Goal: Transaction & Acquisition: Purchase product/service

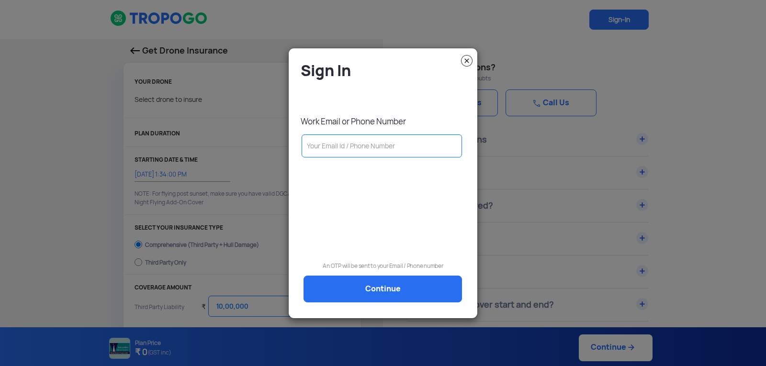
select select "1000000"
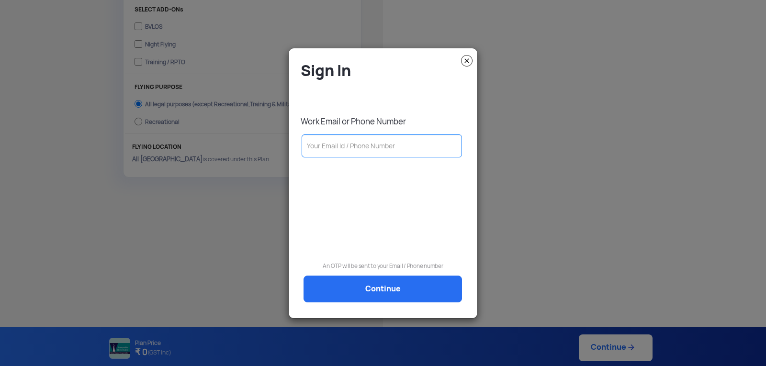
click at [381, 148] on input "text" at bounding box center [381, 145] width 160 height 23
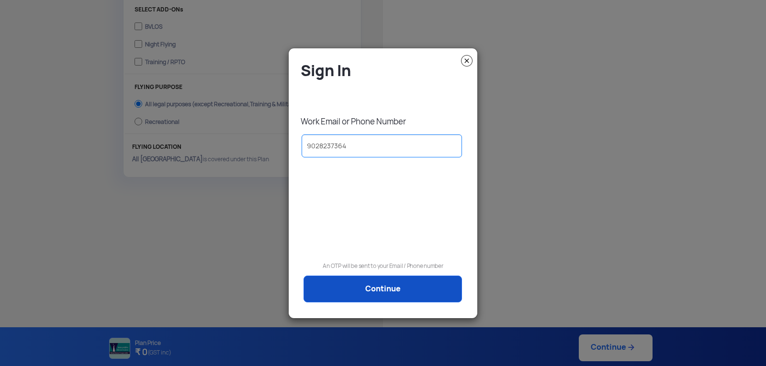
type input "9028237364"
click at [361, 284] on link "Continue" at bounding box center [382, 289] width 158 height 27
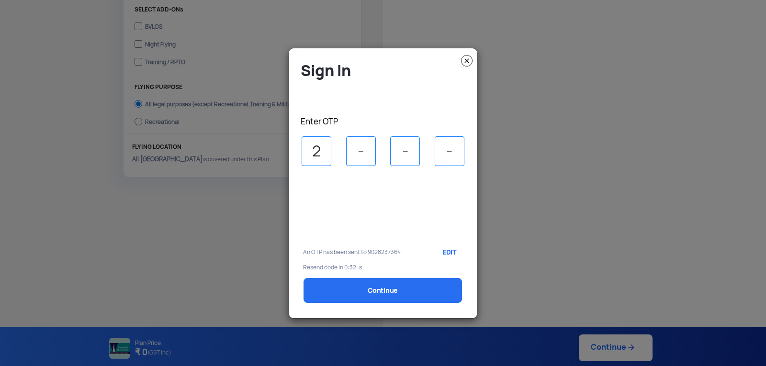
type input "2"
type input "1"
type input "3"
type input "8"
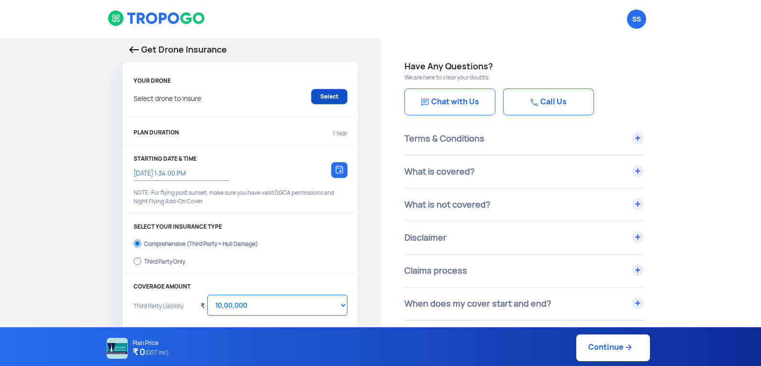
click at [335, 97] on link "Select" at bounding box center [329, 96] width 36 height 15
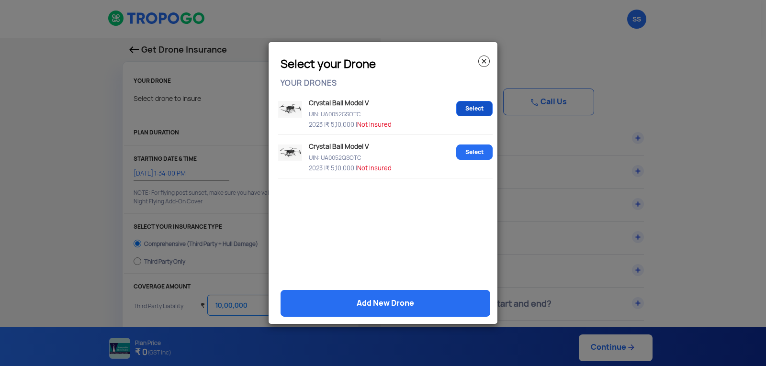
click at [473, 107] on link "Select" at bounding box center [474, 108] width 36 height 15
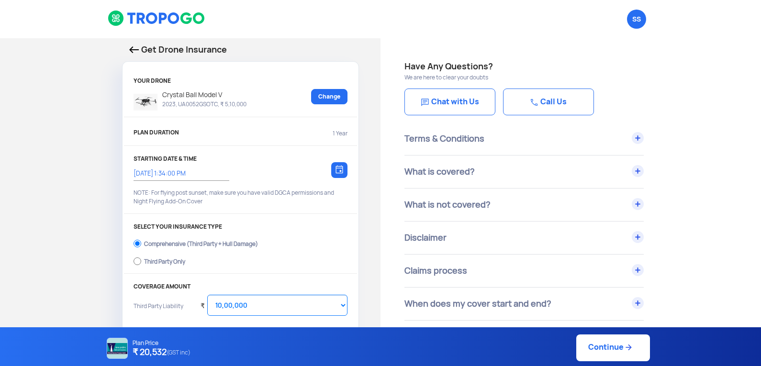
scroll to position [48, 0]
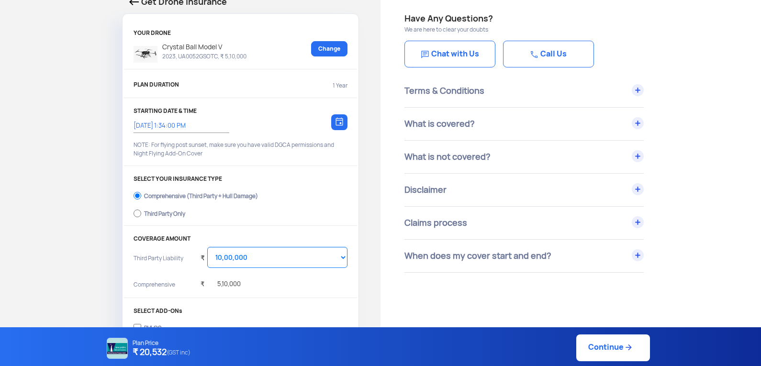
click at [342, 123] on img at bounding box center [339, 121] width 8 height 9
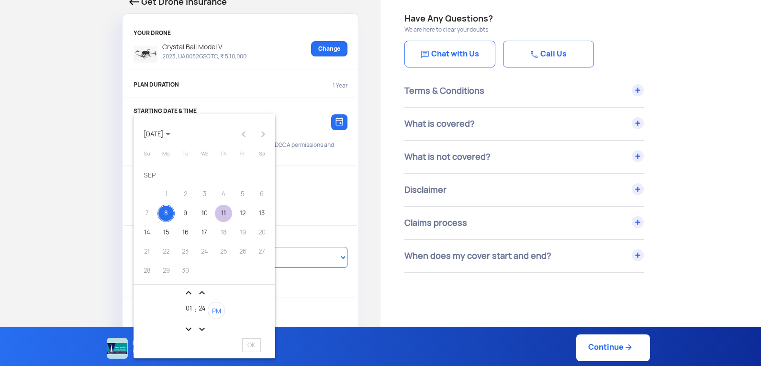
click at [220, 212] on div "11" at bounding box center [223, 213] width 17 height 17
click at [252, 344] on span "OK" at bounding box center [251, 345] width 19 height 14
type input "[DATE] 1:24:12 PM"
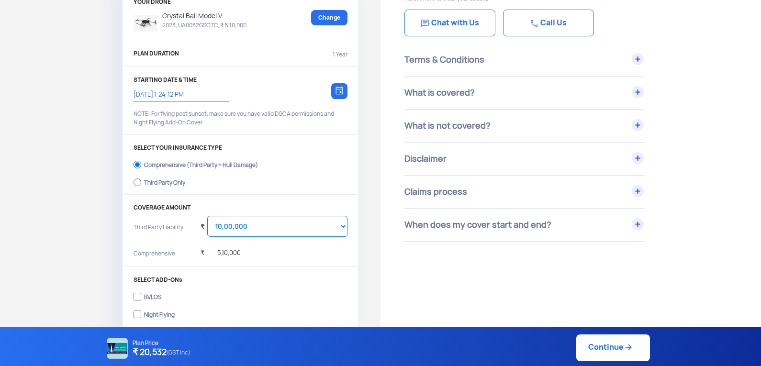
scroll to position [96, 0]
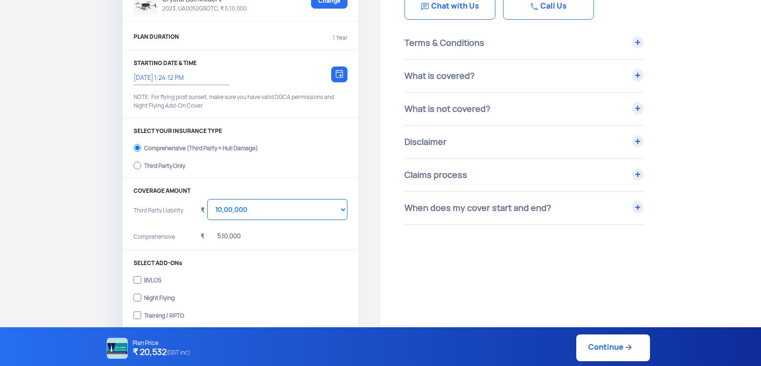
click at [155, 166] on div "Third Party Only" at bounding box center [164, 165] width 41 height 4
click at [141, 166] on input "Third Party Only" at bounding box center [138, 165] width 8 height 13
radio input "true"
select select "2000000"
click at [266, 211] on select "Select Amount 20,00,000 25,00,000 30,00,000" at bounding box center [277, 209] width 140 height 21
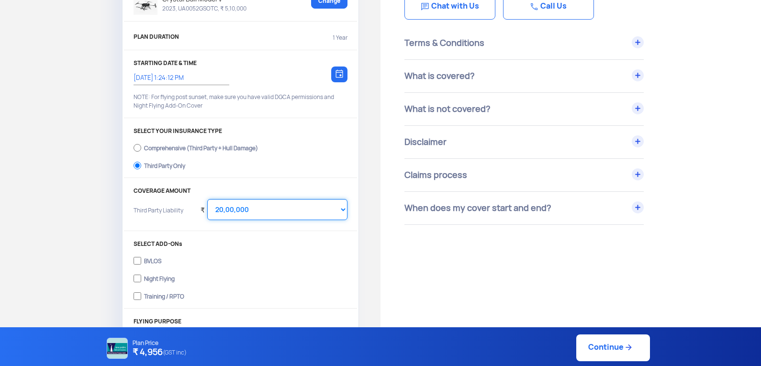
click at [266, 211] on select "Select Amount 20,00,000 25,00,000 30,00,000" at bounding box center [277, 209] width 140 height 21
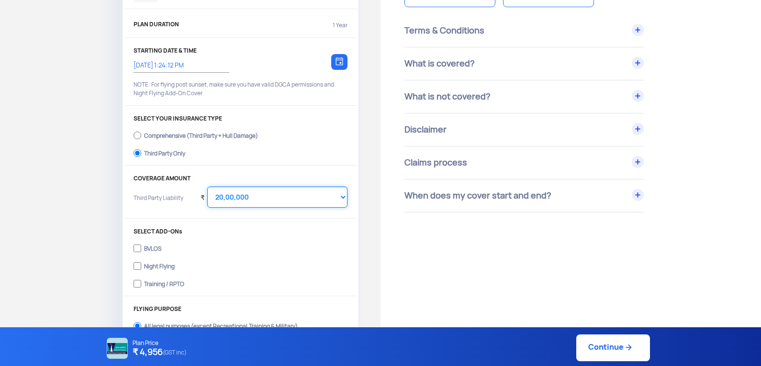
scroll to position [144, 0]
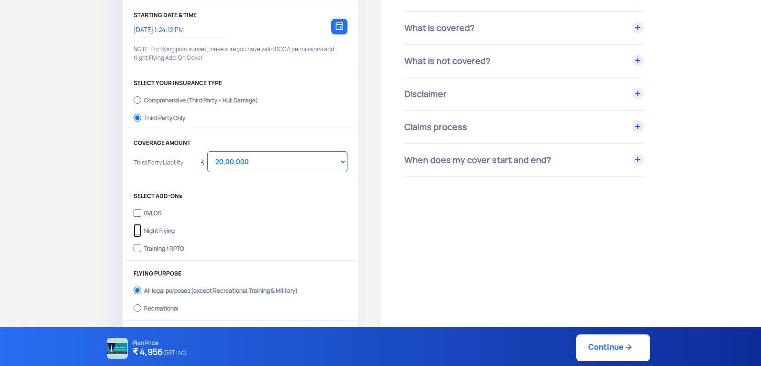
click at [141, 229] on input "Night Flying" at bounding box center [138, 230] width 8 height 13
checkbox input "true"
click at [138, 246] on input "Training / RPTO" at bounding box center [138, 248] width 8 height 13
checkbox input "true"
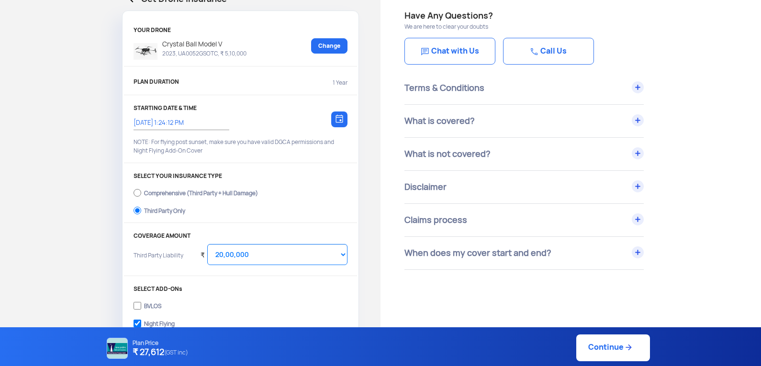
scroll to position [48, 0]
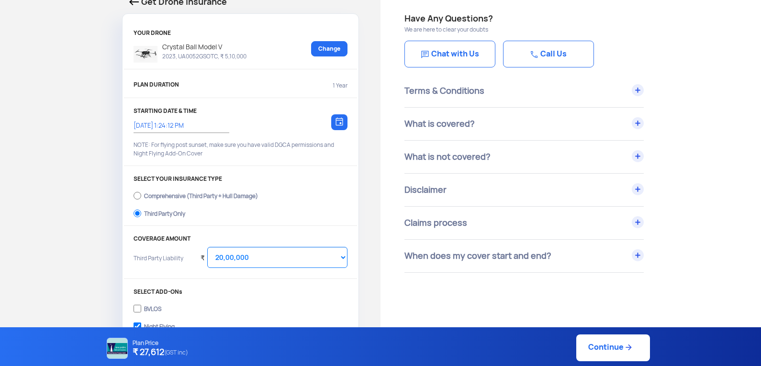
click at [339, 117] on img at bounding box center [339, 121] width 8 height 9
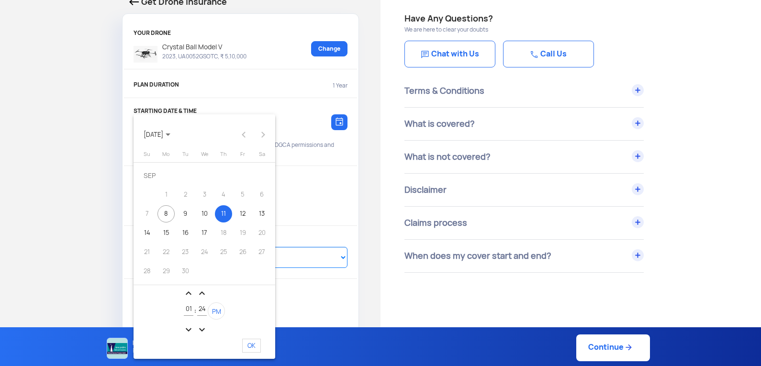
click at [225, 212] on div "11" at bounding box center [223, 213] width 17 height 17
click at [253, 345] on span "OK" at bounding box center [251, 346] width 19 height 14
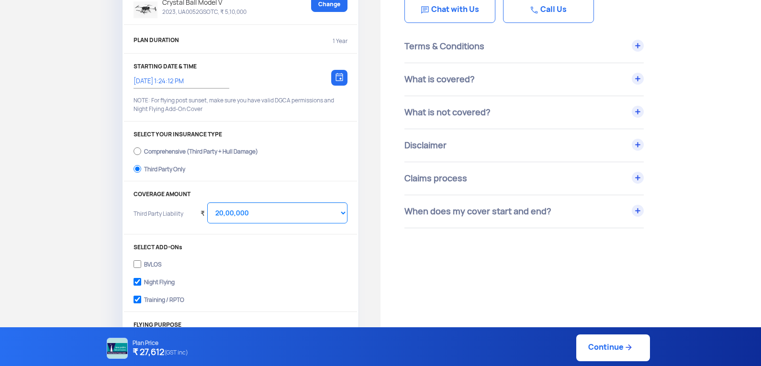
scroll to position [144, 0]
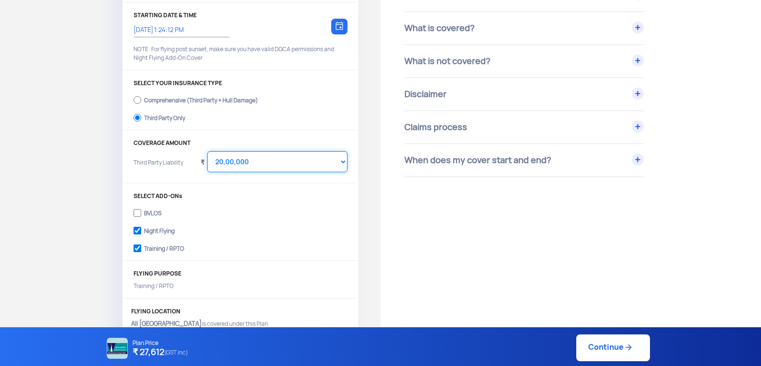
click at [272, 162] on select "Select Amount 10,00,000 15,00,000 20,00,000 25,00,000 30,00,000" at bounding box center [277, 161] width 140 height 21
select select "1000000"
click at [207, 151] on select "Select Amount 10,00,000 15,00,000 20,00,000 25,00,000 30,00,000" at bounding box center [277, 161] width 140 height 21
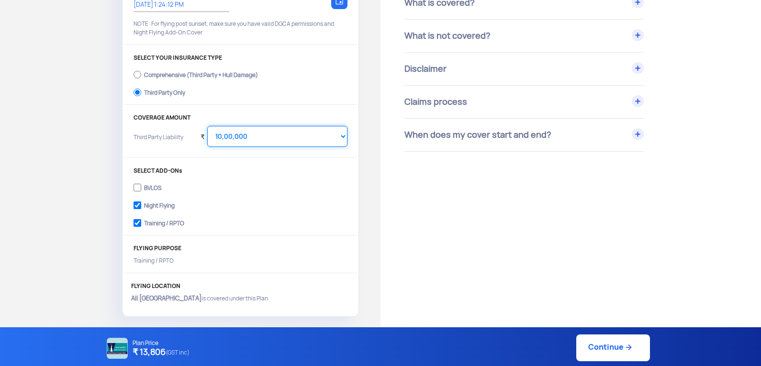
scroll to position [191, 0]
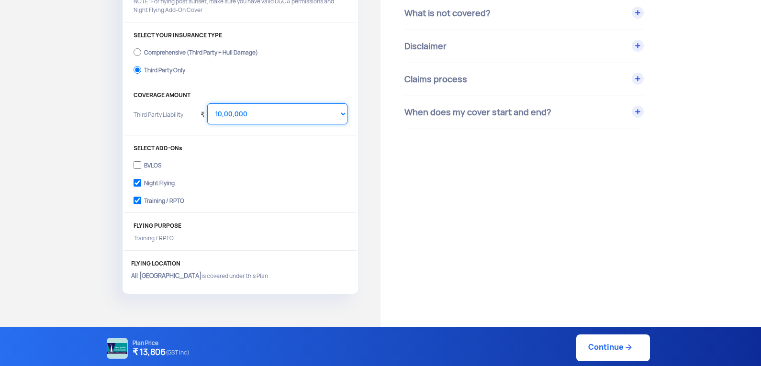
click at [256, 119] on select "Select Amount 10,00,000 15,00,000 20,00,000 25,00,000 30,00,000" at bounding box center [277, 113] width 140 height 21
click at [207, 103] on select "Select Amount 10,00,000 15,00,000 20,00,000 25,00,000 30,00,000" at bounding box center [277, 113] width 140 height 21
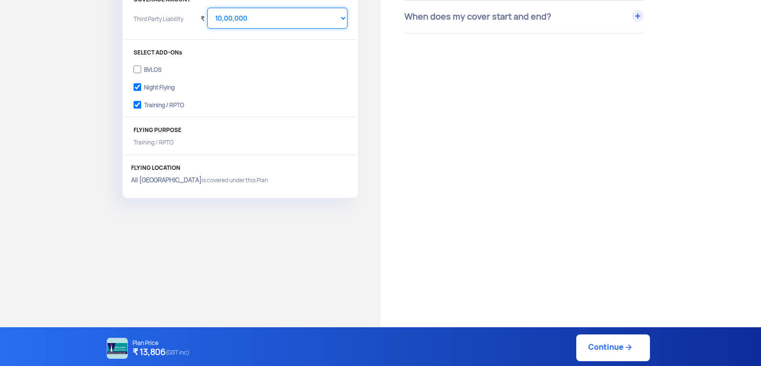
scroll to position [335, 0]
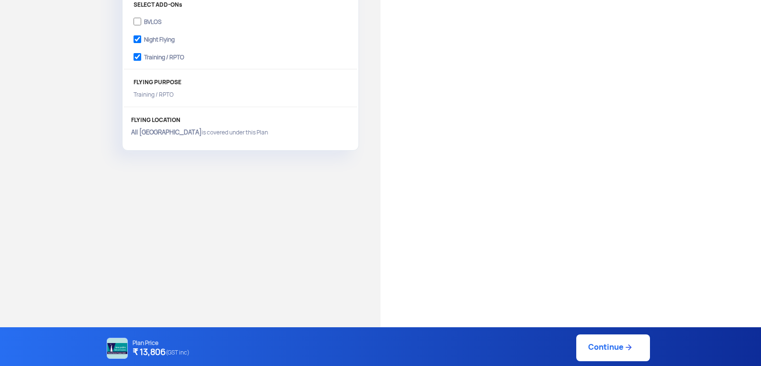
click at [614, 346] on link "Continue" at bounding box center [613, 347] width 74 height 27
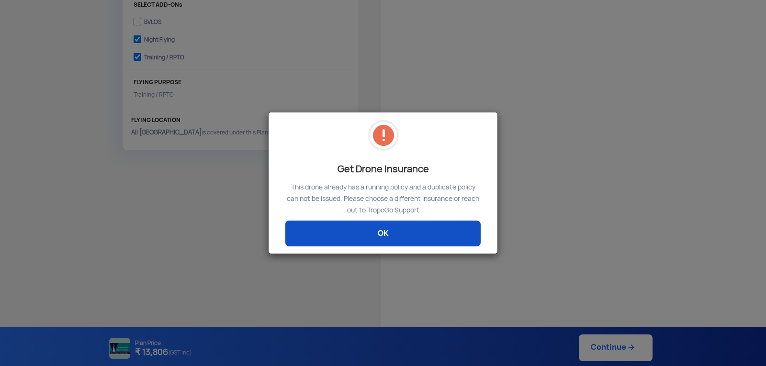
click at [385, 228] on link "OK" at bounding box center [382, 234] width 195 height 26
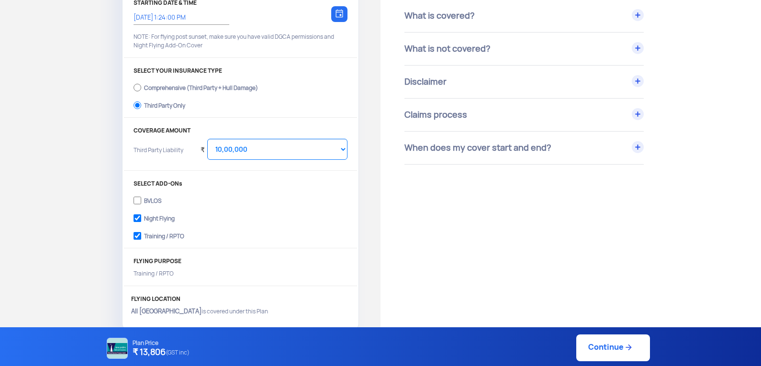
scroll to position [191, 0]
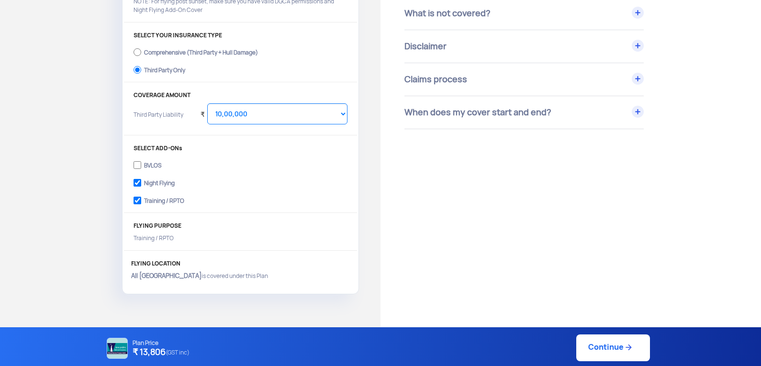
click at [616, 345] on link "Continue" at bounding box center [613, 347] width 74 height 27
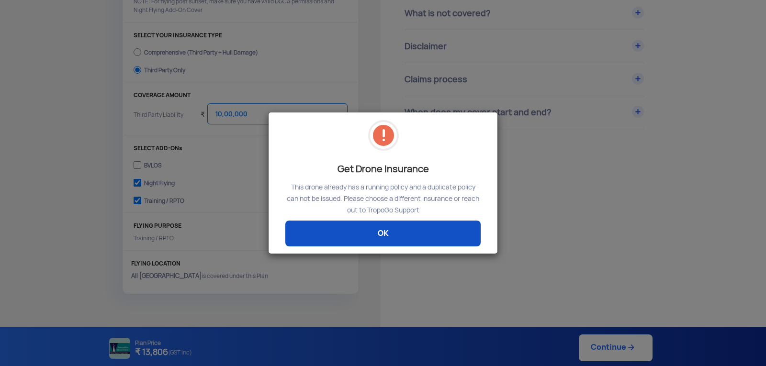
click at [425, 229] on link "OK" at bounding box center [382, 234] width 195 height 26
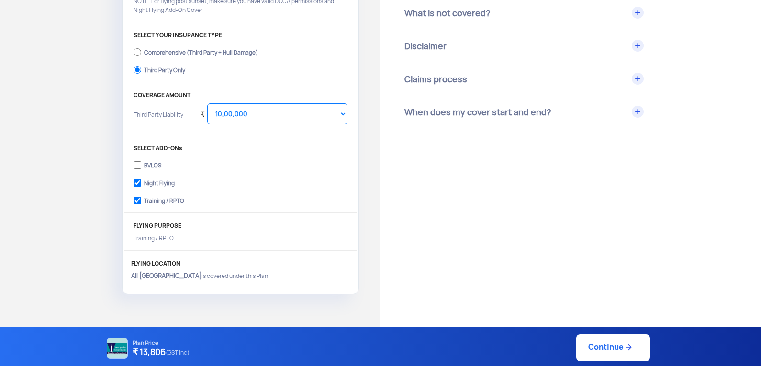
click at [606, 349] on link "Continue" at bounding box center [613, 347] width 74 height 27
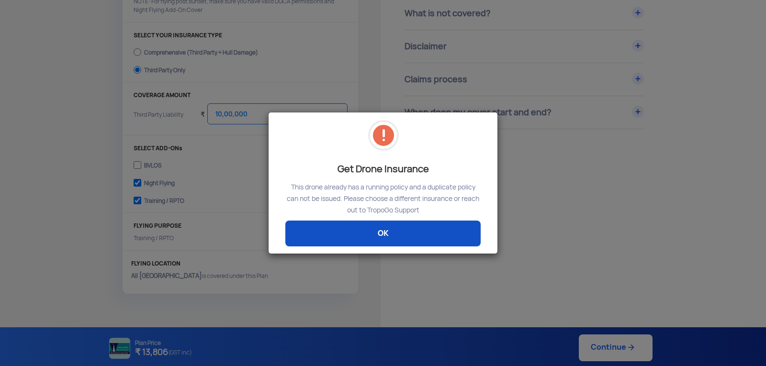
click at [409, 242] on link "OK" at bounding box center [382, 234] width 195 height 26
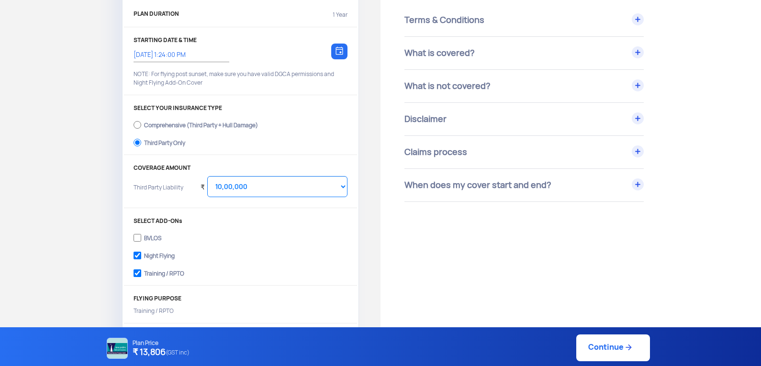
scroll to position [96, 0]
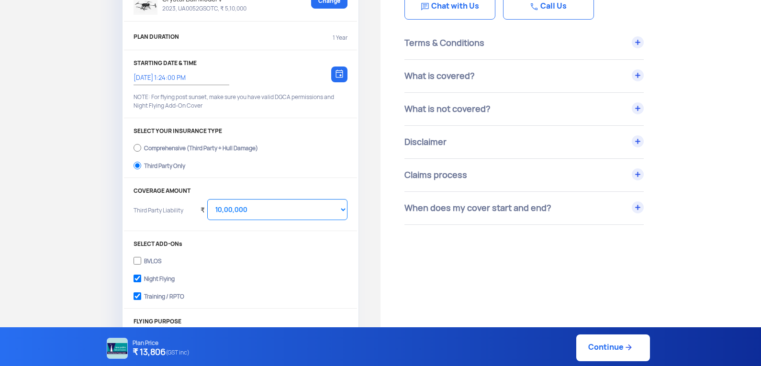
click at [341, 73] on img at bounding box center [339, 73] width 8 height 9
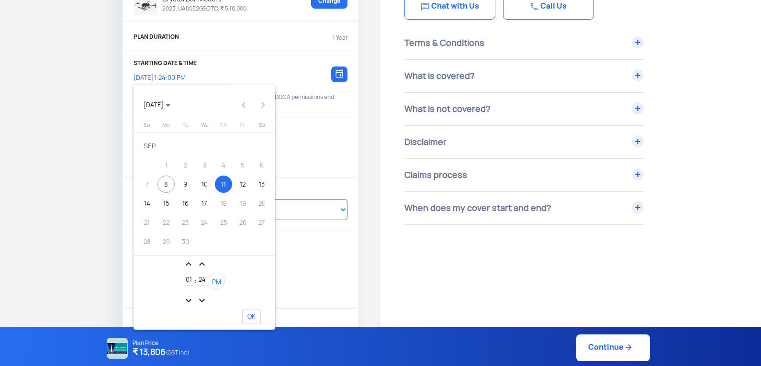
click at [225, 185] on div "11" at bounding box center [223, 184] width 17 height 17
click at [252, 315] on span "OK" at bounding box center [251, 317] width 19 height 14
type input "[DATE] 1:24:12 PM"
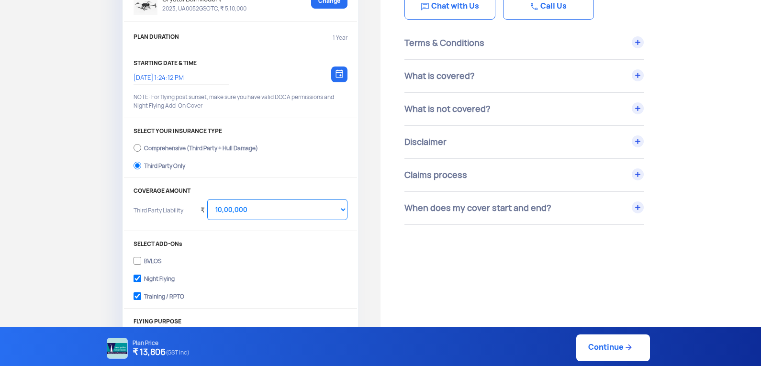
click at [338, 77] on img at bounding box center [339, 73] width 8 height 9
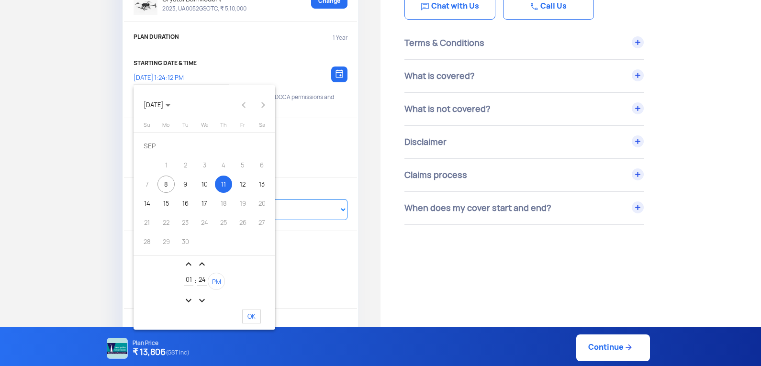
click at [189, 263] on mat-icon "expand_less" at bounding box center [188, 263] width 11 height 11
click at [190, 263] on mat-icon "expand_less" at bounding box center [188, 263] width 11 height 11
click at [187, 298] on mat-icon "expand_more" at bounding box center [188, 300] width 11 height 11
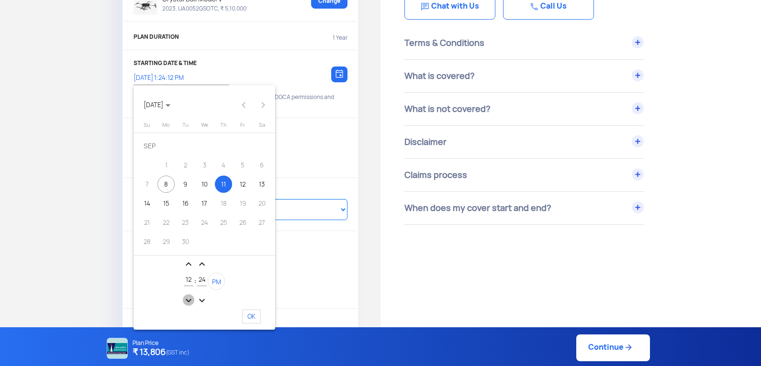
click at [188, 298] on mat-icon "expand_more" at bounding box center [188, 300] width 11 height 11
type input "11"
click at [204, 296] on mat-icon "expand_more" at bounding box center [201, 300] width 11 height 11
type input "22"
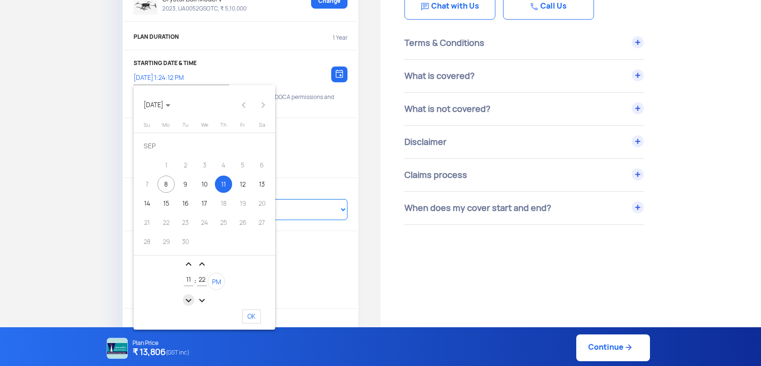
click at [189, 301] on mat-icon "expand_more" at bounding box center [188, 300] width 11 height 11
click at [189, 262] on mat-icon "expand_less" at bounding box center [188, 263] width 11 height 11
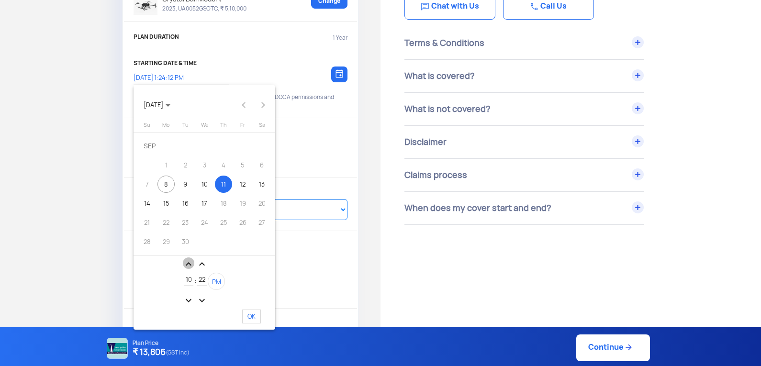
click at [189, 262] on mat-icon "expand_less" at bounding box center [188, 263] width 11 height 11
click at [188, 300] on mat-icon "expand_more" at bounding box center [188, 300] width 11 height 11
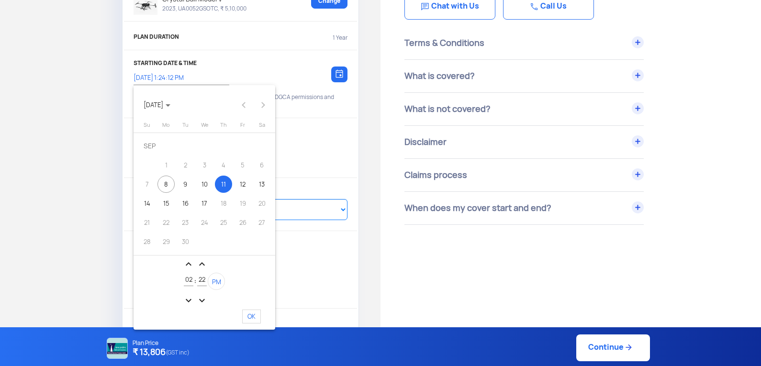
type input "01"
click at [205, 281] on input "22" at bounding box center [202, 280] width 10 height 7
type input "2"
type input "00"
click at [214, 281] on span "PM" at bounding box center [216, 282] width 9 height 8
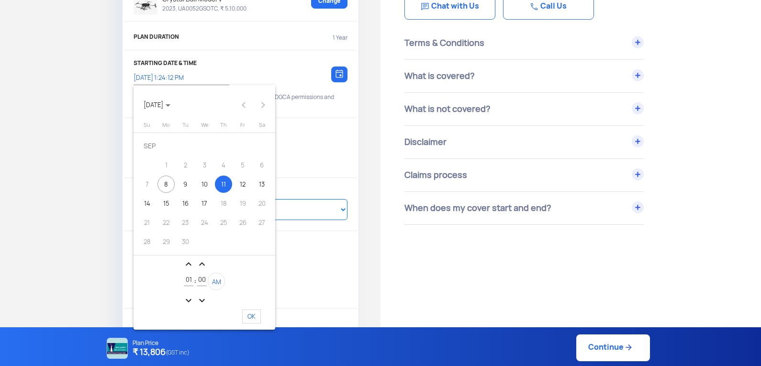
click at [256, 277] on div "expand_less expand_less 01 : 00 AM expand_more expand_more" at bounding box center [205, 280] width 142 height 50
click at [253, 315] on span "OK" at bounding box center [251, 317] width 19 height 14
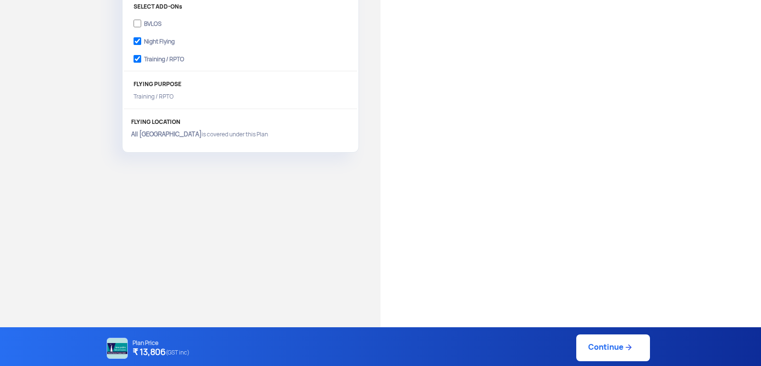
scroll to position [335, 0]
click at [613, 348] on link "Continue" at bounding box center [613, 347] width 74 height 27
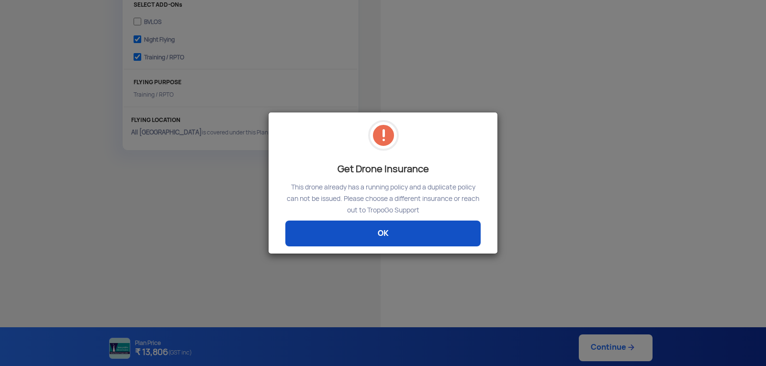
click at [392, 233] on link "OK" at bounding box center [382, 234] width 195 height 26
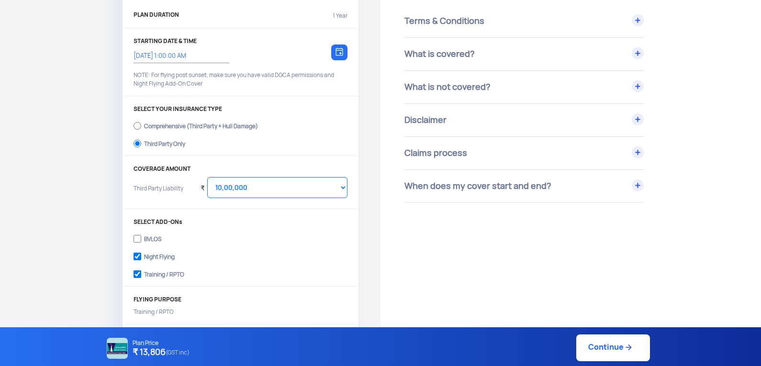
scroll to position [96, 0]
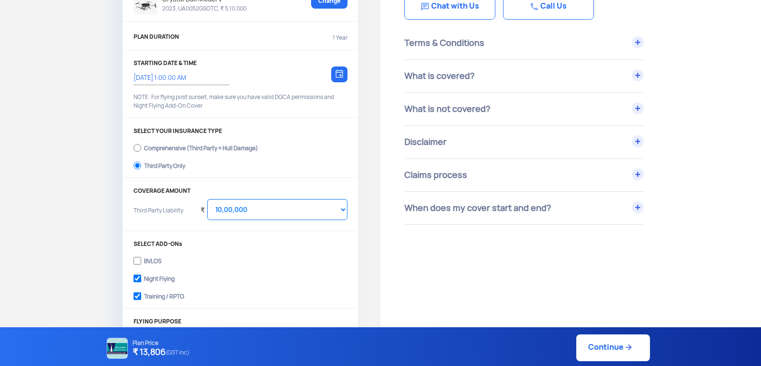
click at [340, 77] on img at bounding box center [339, 73] width 8 height 9
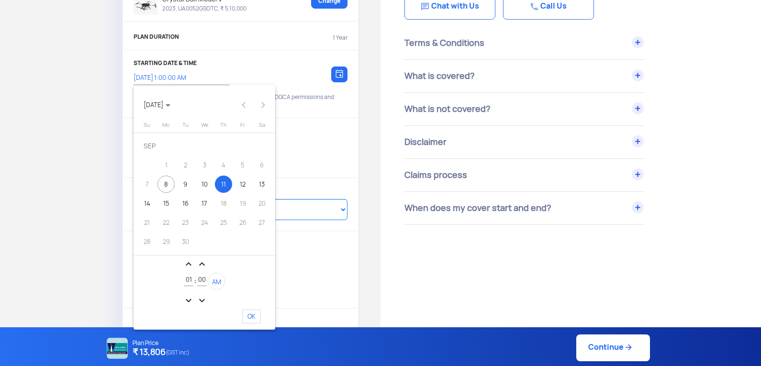
click at [326, 137] on div at bounding box center [380, 183] width 761 height 366
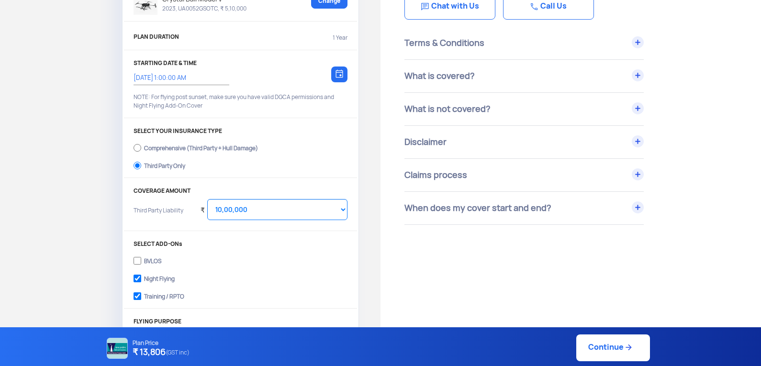
click at [602, 350] on link "Continue" at bounding box center [613, 347] width 74 height 27
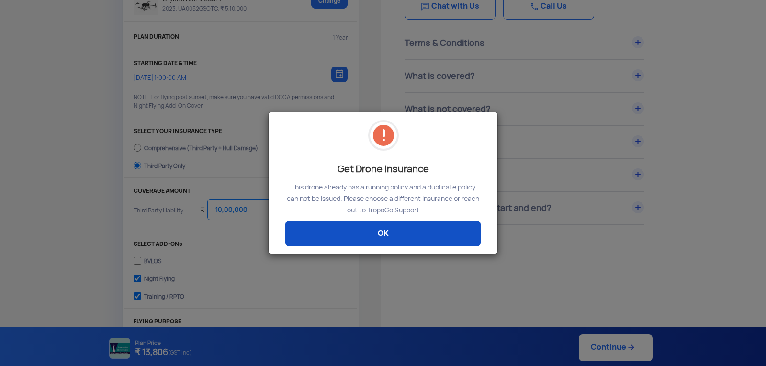
click at [406, 234] on link "OK" at bounding box center [382, 234] width 195 height 26
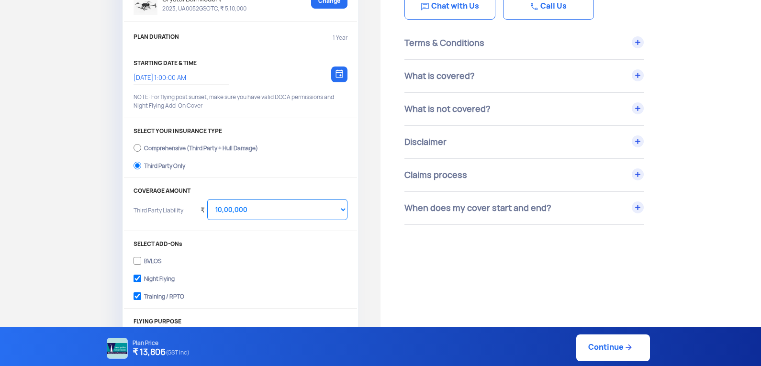
click at [335, 70] on img at bounding box center [339, 73] width 8 height 9
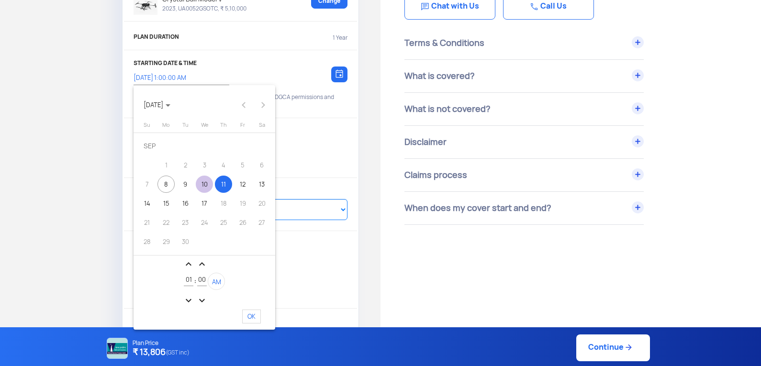
click at [200, 183] on div "10" at bounding box center [204, 184] width 17 height 17
click at [255, 314] on span "OK" at bounding box center [251, 317] width 19 height 14
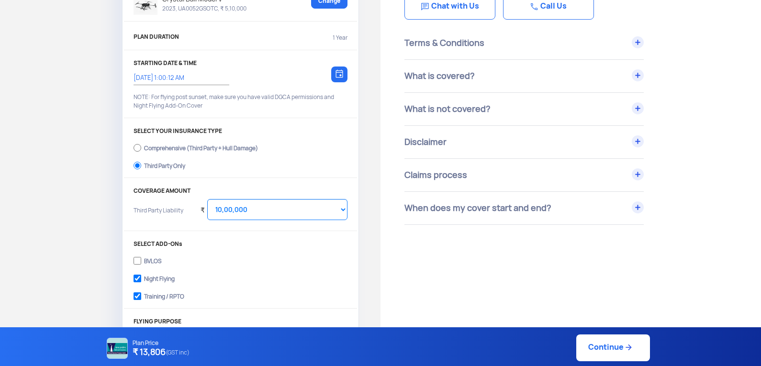
click at [599, 347] on link "Continue" at bounding box center [613, 347] width 74 height 27
type input "[DATE] 1:00:00 AM"
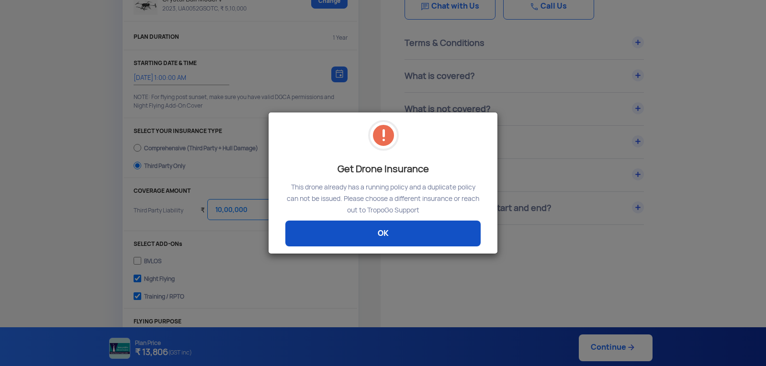
click at [426, 223] on link "OK" at bounding box center [382, 234] width 195 height 26
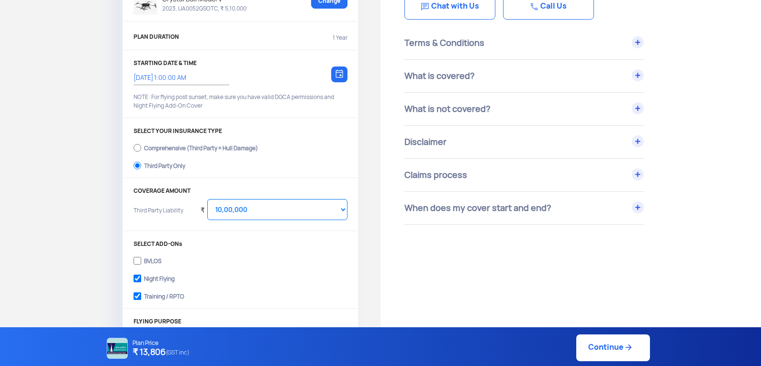
click at [340, 74] on img at bounding box center [339, 73] width 8 height 9
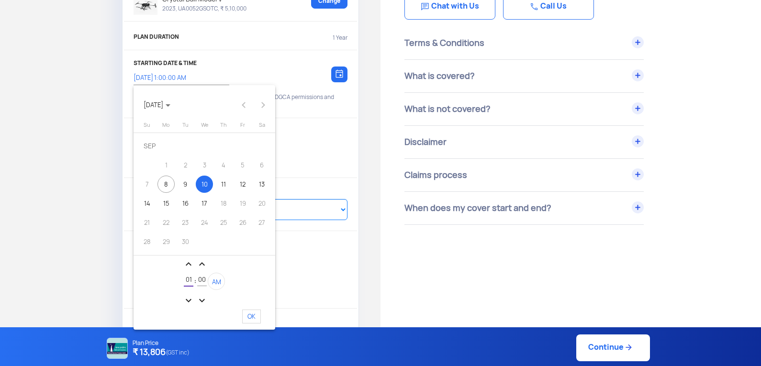
click at [191, 278] on input "01" at bounding box center [189, 280] width 10 height 7
type input "06"
click at [252, 315] on span "OK" at bounding box center [251, 317] width 19 height 14
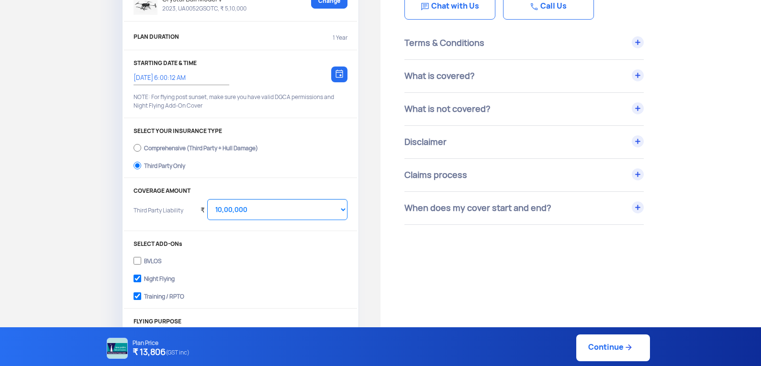
click at [608, 349] on link "Continue" at bounding box center [613, 347] width 74 height 27
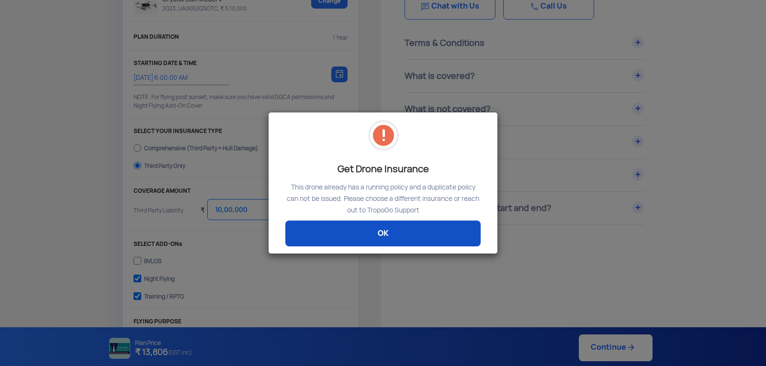
click at [424, 240] on link "OK" at bounding box center [382, 234] width 195 height 26
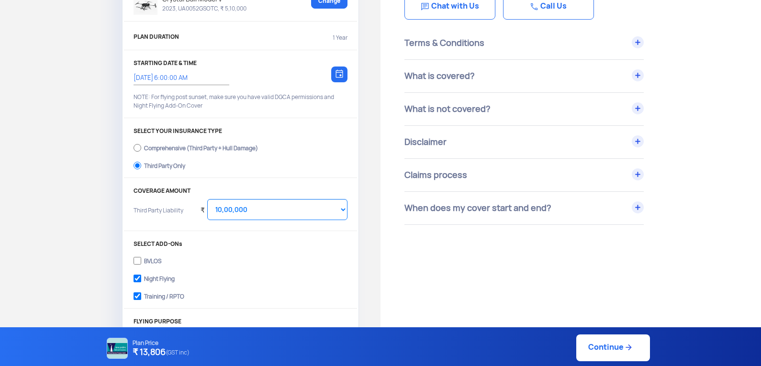
click at [340, 77] on img at bounding box center [339, 73] width 8 height 9
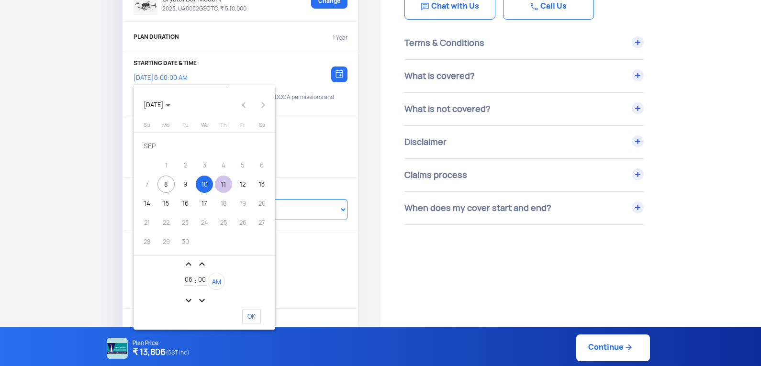
click at [227, 183] on div "11" at bounding box center [223, 184] width 17 height 17
click at [254, 312] on span "OK" at bounding box center [251, 317] width 19 height 14
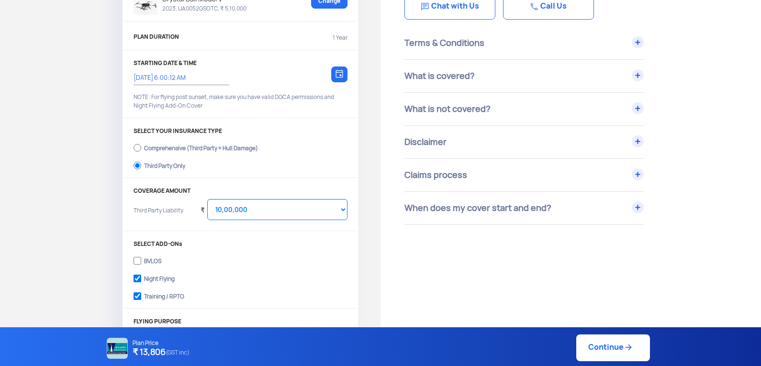
click at [602, 345] on link "Continue" at bounding box center [613, 347] width 74 height 27
type input "[DATE] 6:00:00 AM"
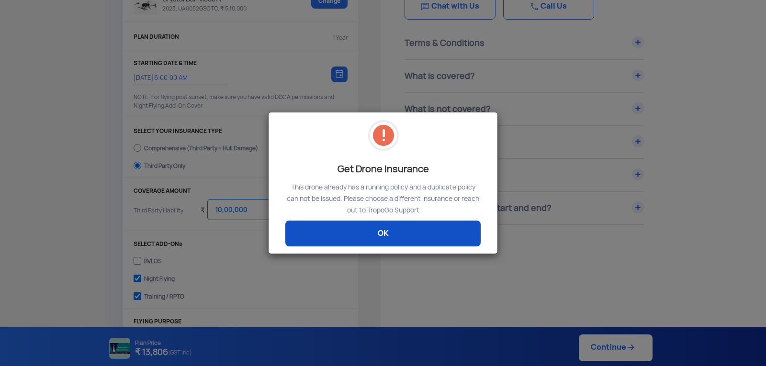
click at [426, 233] on link "OK" at bounding box center [382, 234] width 195 height 26
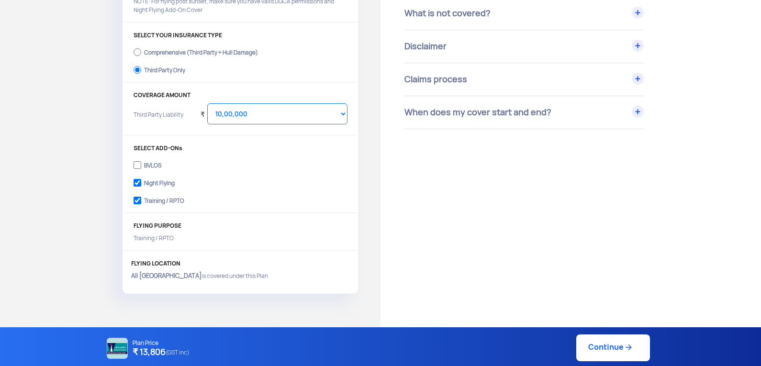
scroll to position [239, 0]
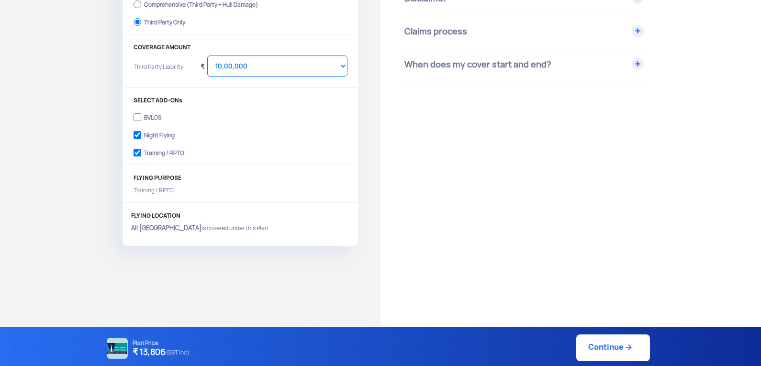
click at [613, 349] on link "Continue" at bounding box center [613, 347] width 74 height 27
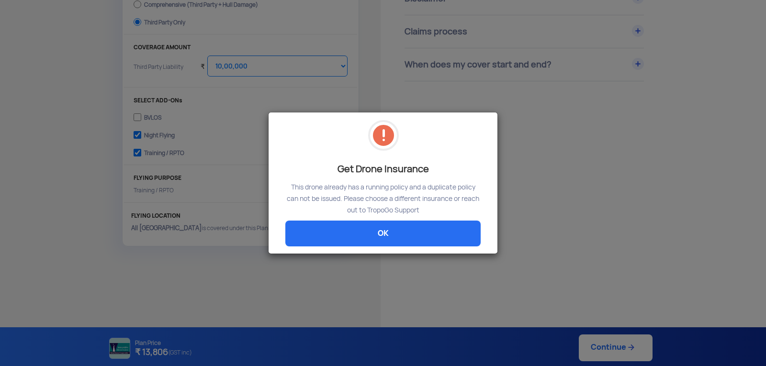
click at [327, 287] on modal-container "Get Drone Insurance This drone already has a running policy and a duplicate pol…" at bounding box center [383, 183] width 766 height 366
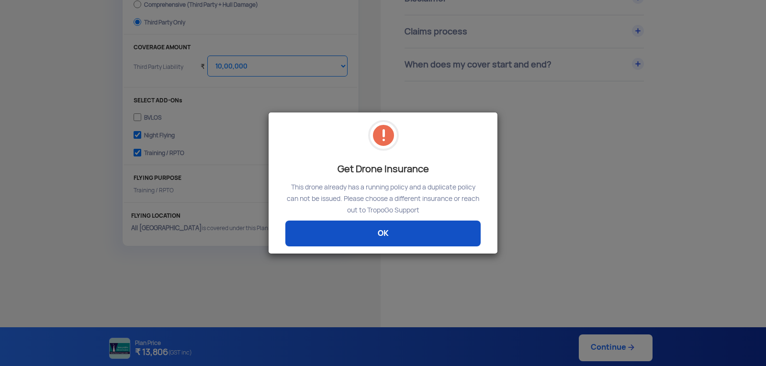
click at [424, 232] on link "OK" at bounding box center [382, 234] width 195 height 26
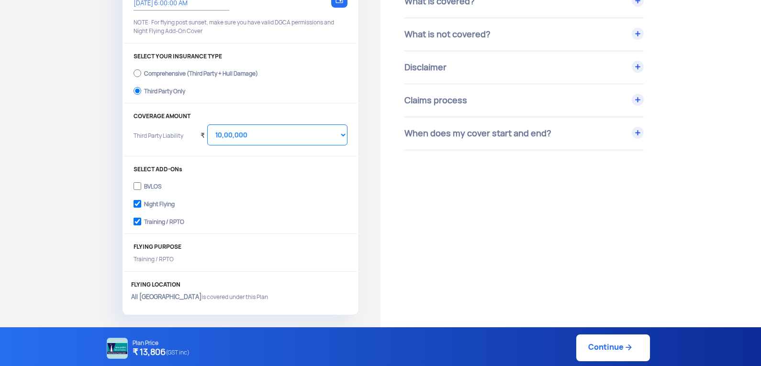
scroll to position [96, 0]
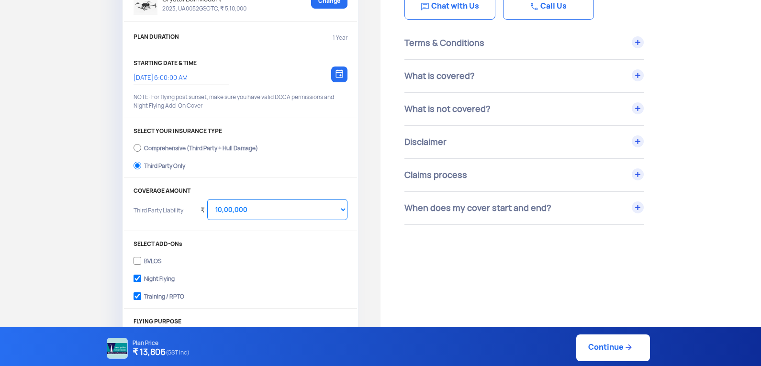
click at [603, 345] on link "Continue" at bounding box center [613, 347] width 74 height 27
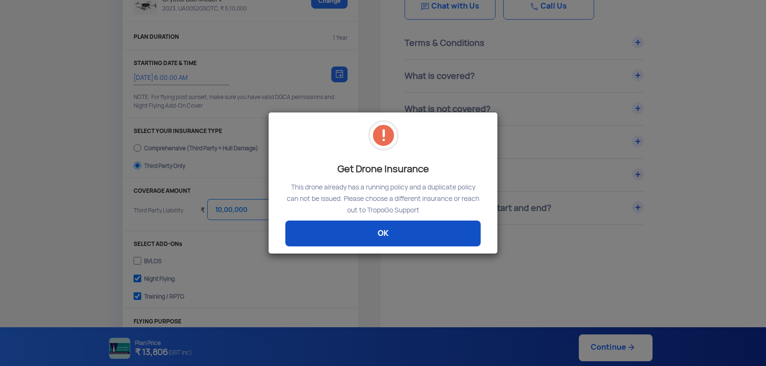
click at [438, 233] on link "OK" at bounding box center [382, 234] width 195 height 26
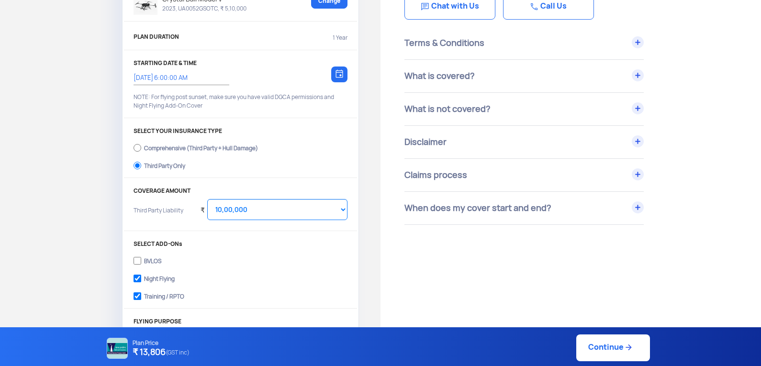
scroll to position [0, 0]
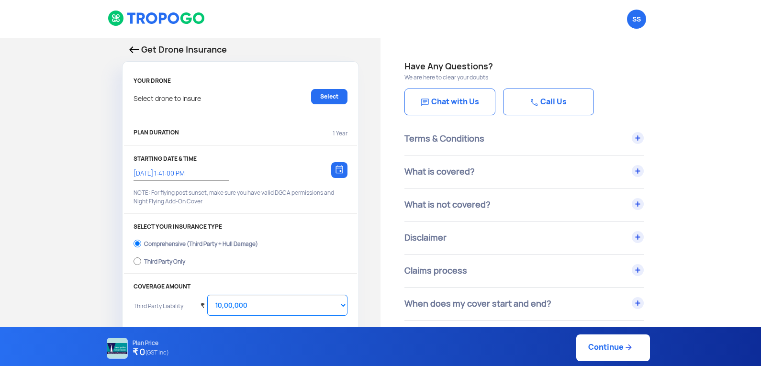
select select "1000000"
click at [331, 93] on link "Select" at bounding box center [329, 96] width 36 height 15
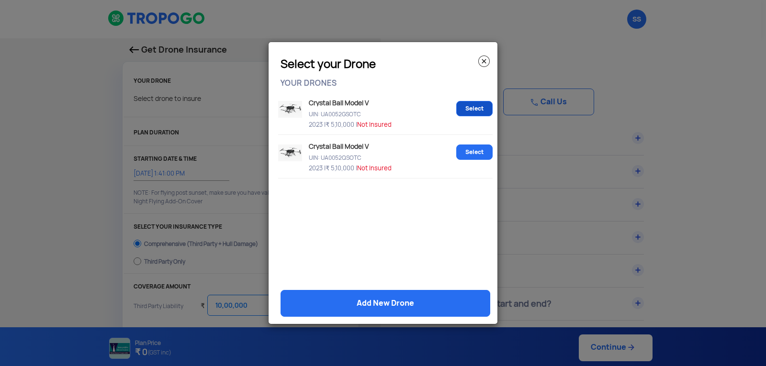
click at [470, 109] on link "Select" at bounding box center [474, 108] width 36 height 15
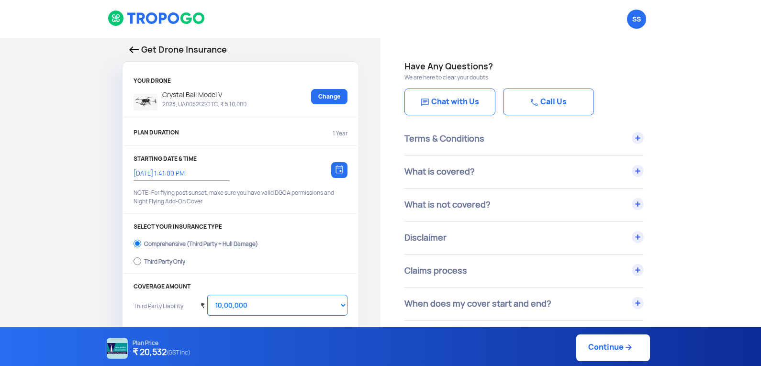
click at [339, 168] on img at bounding box center [339, 169] width 8 height 9
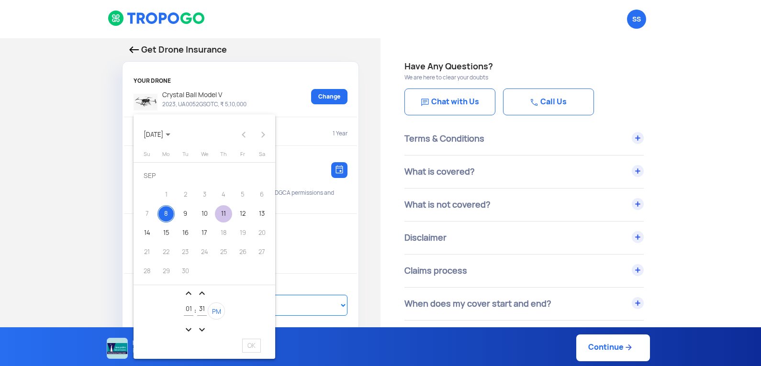
click at [223, 213] on div "11" at bounding box center [223, 213] width 17 height 17
drag, startPoint x: 253, startPoint y: 344, endPoint x: 249, endPoint y: 336, distance: 8.8
click at [253, 344] on span "OK" at bounding box center [251, 346] width 19 height 14
type input "11/9/2025, 1:31:37 PM"
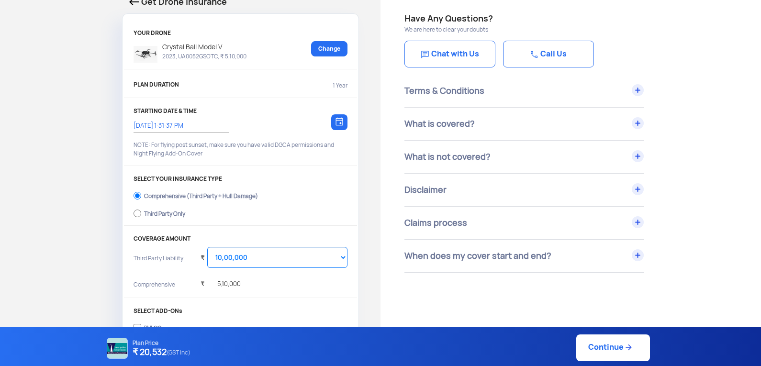
click at [165, 209] on label "Third Party Only" at bounding box center [241, 212] width 214 height 15
click at [141, 209] on input "Third Party Only" at bounding box center [138, 213] width 8 height 13
radio input "true"
select select "2000000"
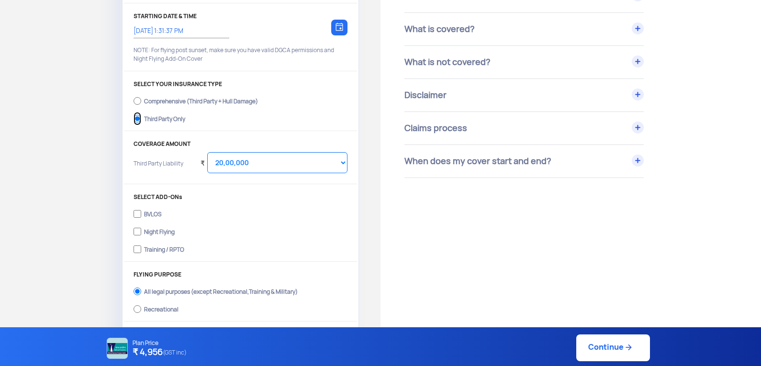
scroll to position [144, 0]
click at [157, 231] on div "Night Flying" at bounding box center [159, 230] width 31 height 4
click at [141, 231] on input "Night Flying" at bounding box center [138, 230] width 8 height 13
checkbox input "true"
click at [160, 249] on div "Training / RPTO" at bounding box center [164, 247] width 40 height 4
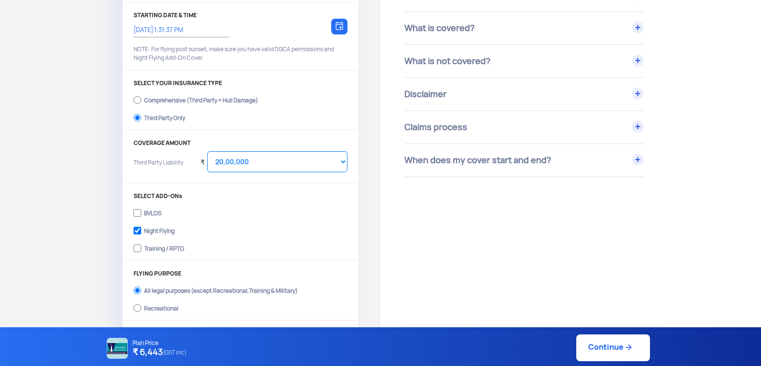
click at [141, 251] on input "Training / RPTO" at bounding box center [138, 248] width 8 height 13
checkbox input "true"
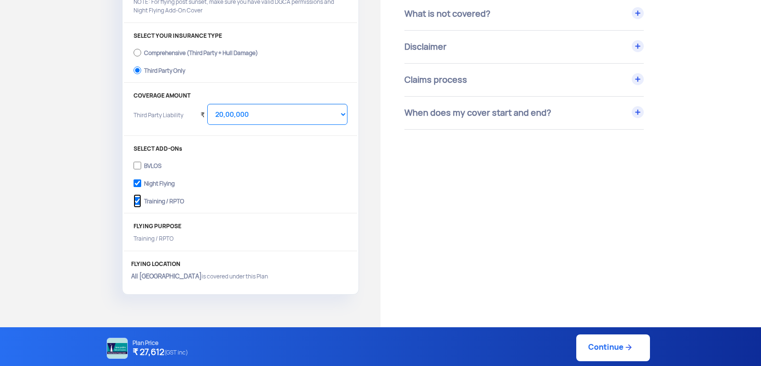
scroll to position [96, 0]
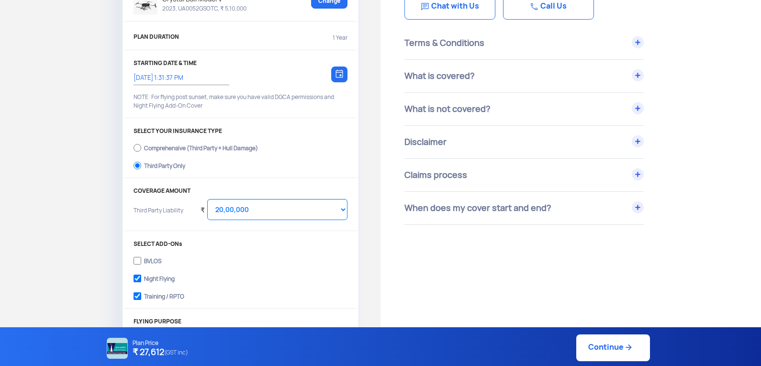
click at [268, 221] on div "₹ Select Amount 10,00,000 15,00,000 20,00,000 25,00,000 30,00,000" at bounding box center [274, 213] width 147 height 29
click at [268, 210] on select "Select Amount 10,00,000 15,00,000 20,00,000 25,00,000 30,00,000" at bounding box center [277, 209] width 140 height 21
select select "1000000"
click at [207, 199] on select "Select Amount 10,00,000 15,00,000 20,00,000 25,00,000 30,00,000" at bounding box center [277, 209] width 140 height 21
click at [332, 254] on label "BVLOS" at bounding box center [241, 259] width 214 height 15
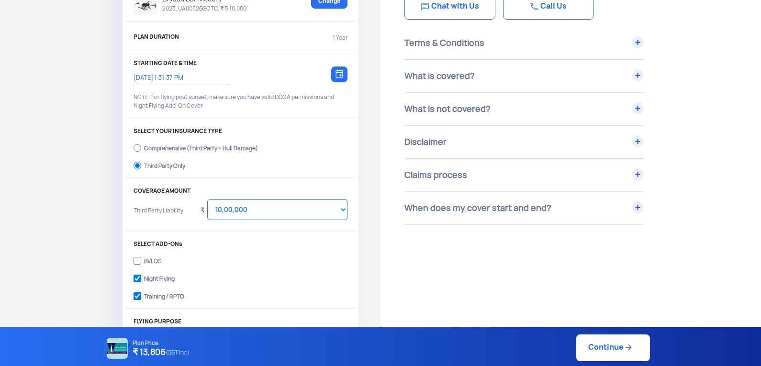
click at [141, 254] on input "BVLOS" at bounding box center [138, 260] width 8 height 13
checkbox input "true"
click at [606, 346] on link "Continue" at bounding box center [613, 347] width 74 height 27
type input "11/9/2025, 1:31:00 PM"
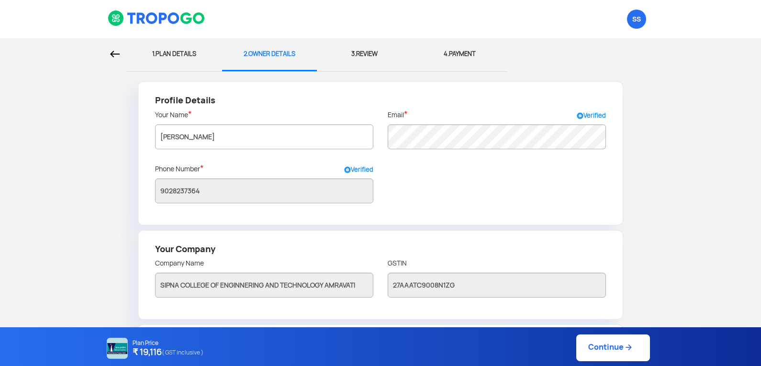
click at [188, 56] on div "1. PLAN DETAILS" at bounding box center [174, 54] width 81 height 32
select select "1000000"
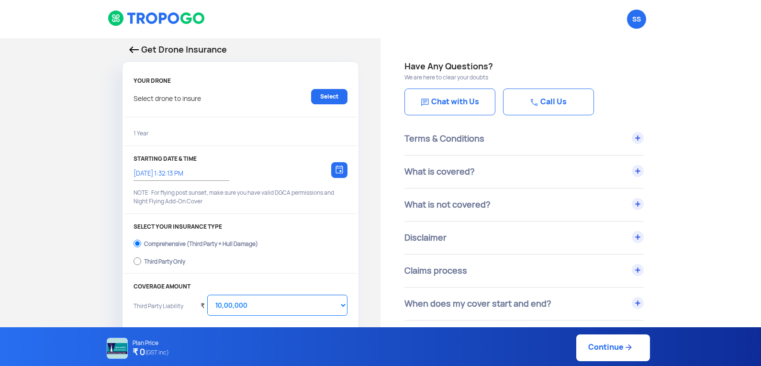
type input "11/9/2025, 1:31:00 PM"
radio input "false"
radio input "true"
checkbox input "true"
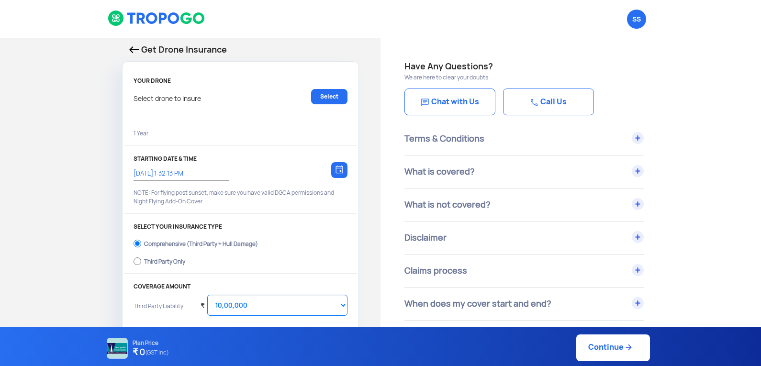
checkbox input "true"
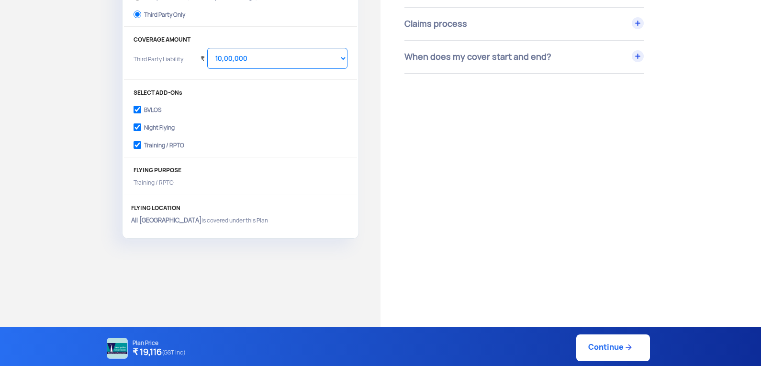
scroll to position [287, 0]
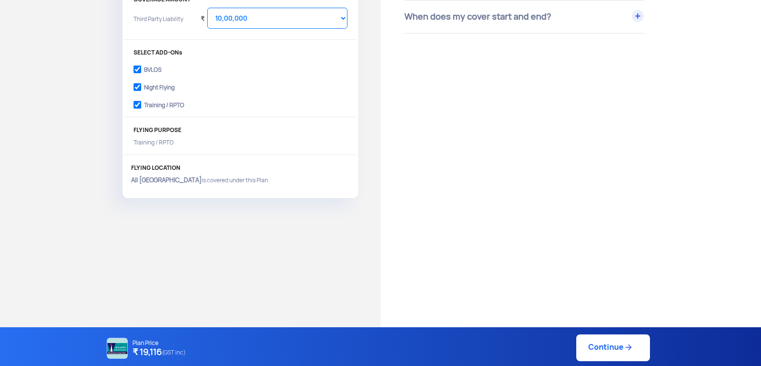
click at [613, 343] on link "Continue" at bounding box center [613, 347] width 74 height 27
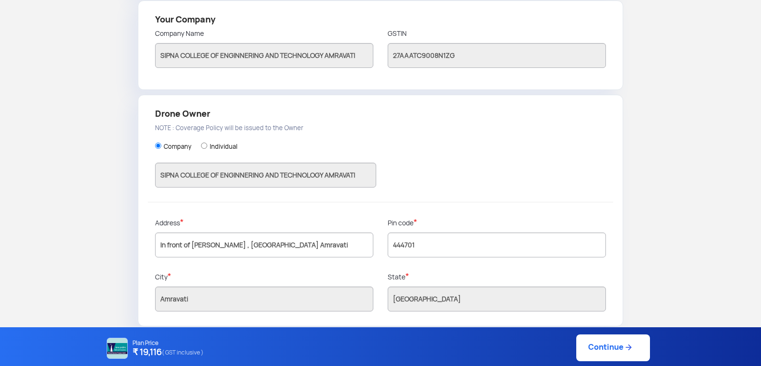
scroll to position [235, 0]
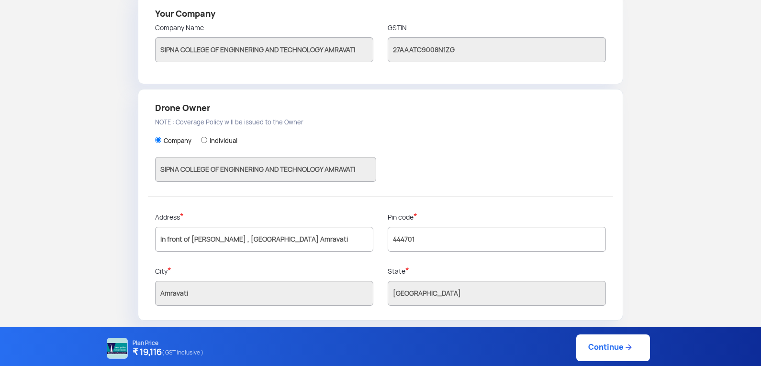
click at [608, 348] on link "Continue" at bounding box center [613, 347] width 74 height 27
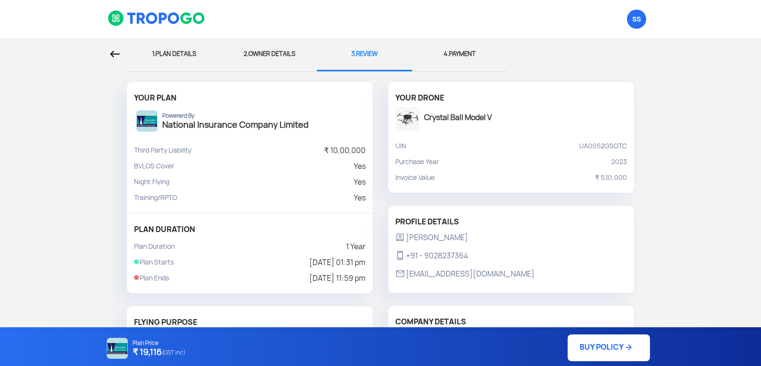
click at [109, 51] on div at bounding box center [63, 54] width 112 height 32
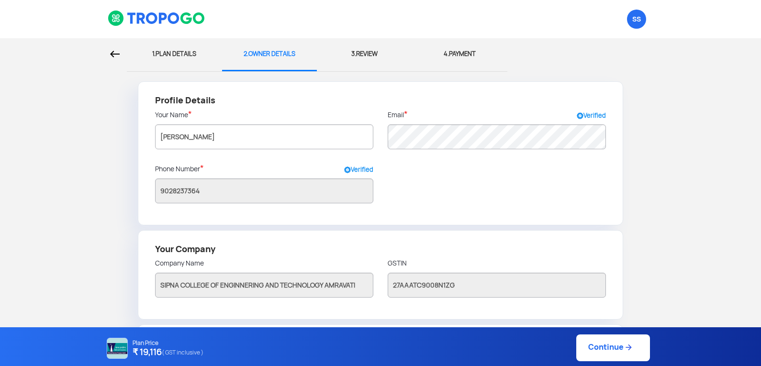
click at [180, 53] on div "1. PLAN DETAILS" at bounding box center [174, 54] width 81 height 32
select select "1000000"
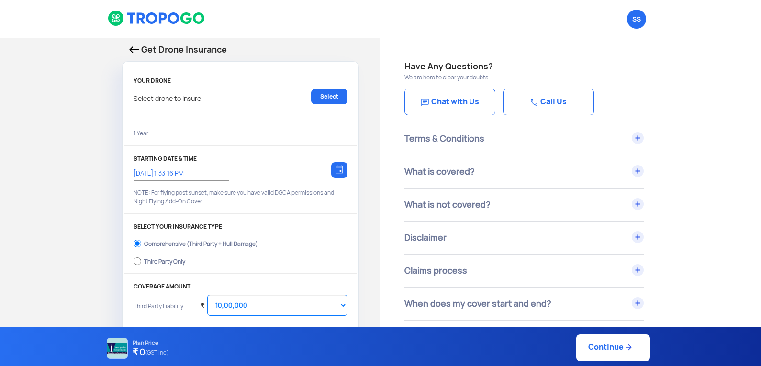
type input "11/9/2025, 1:31:00 PM"
radio input "false"
radio input "true"
checkbox input "true"
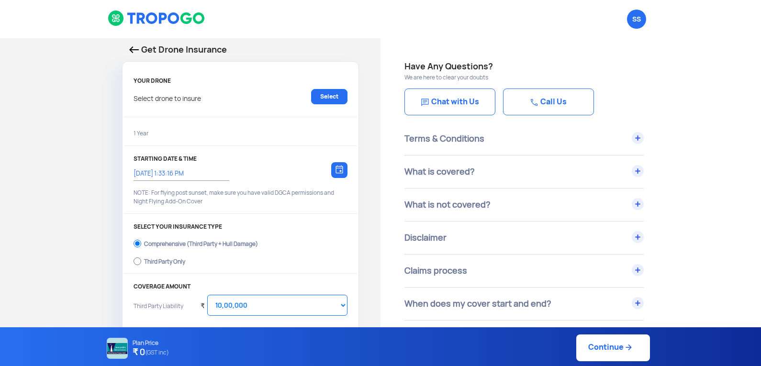
checkbox input "true"
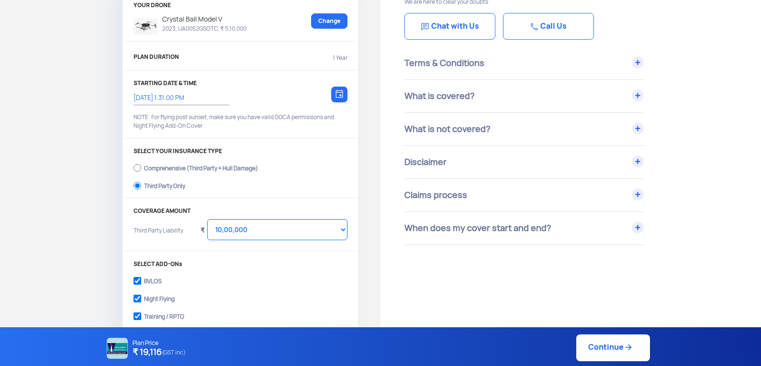
scroll to position [144, 0]
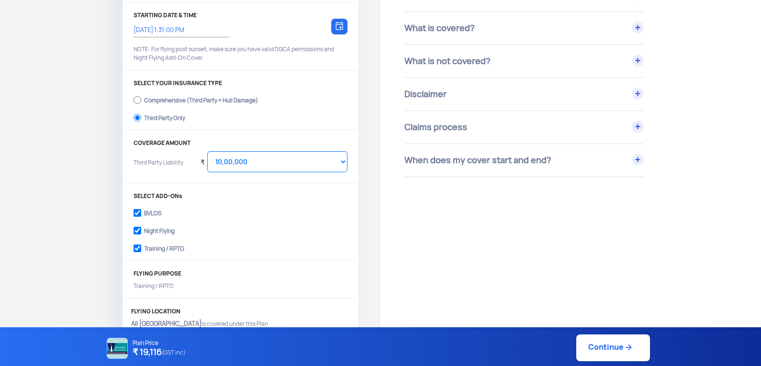
click at [339, 28] on img at bounding box center [339, 26] width 8 height 9
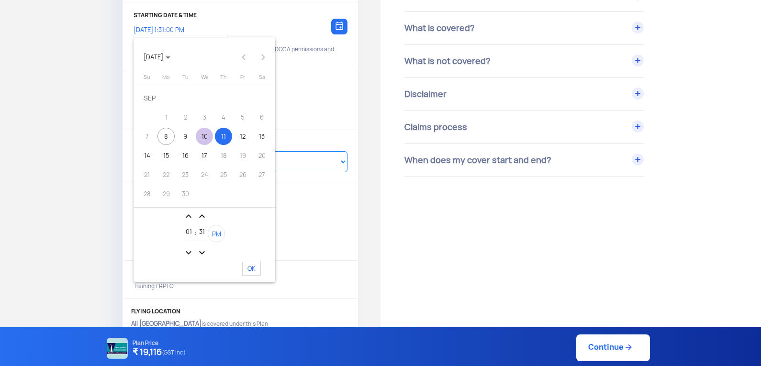
click at [205, 136] on div "10" at bounding box center [204, 136] width 17 height 17
click at [251, 267] on span "OK" at bounding box center [251, 269] width 19 height 14
type input "10/9/2025, 1:31:00 PM"
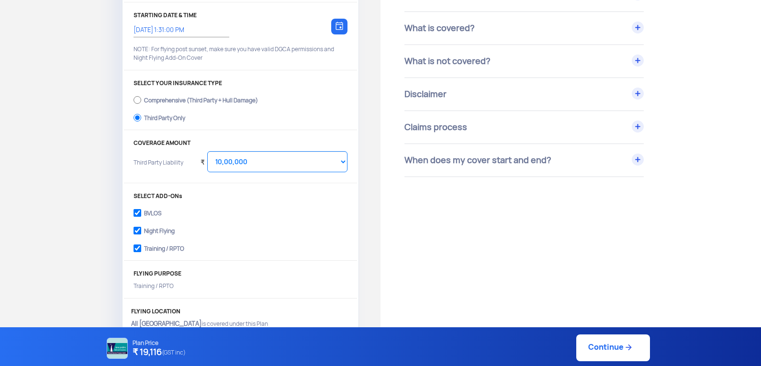
click at [601, 349] on link "Continue" at bounding box center [613, 347] width 74 height 27
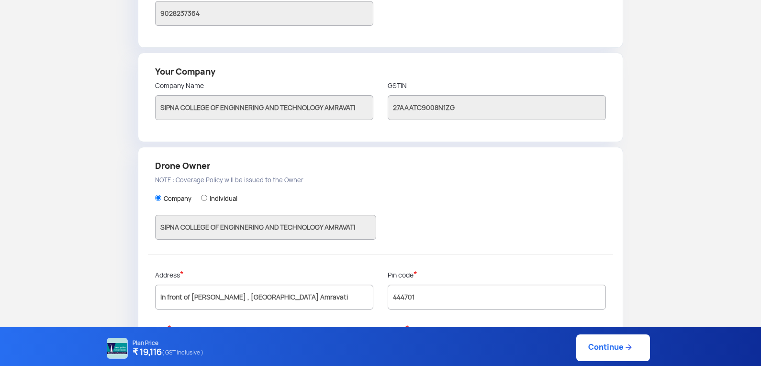
scroll to position [235, 0]
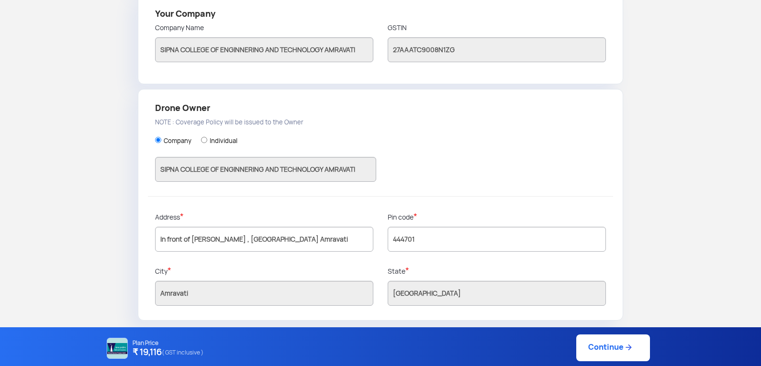
click at [606, 344] on link "Continue" at bounding box center [613, 347] width 74 height 27
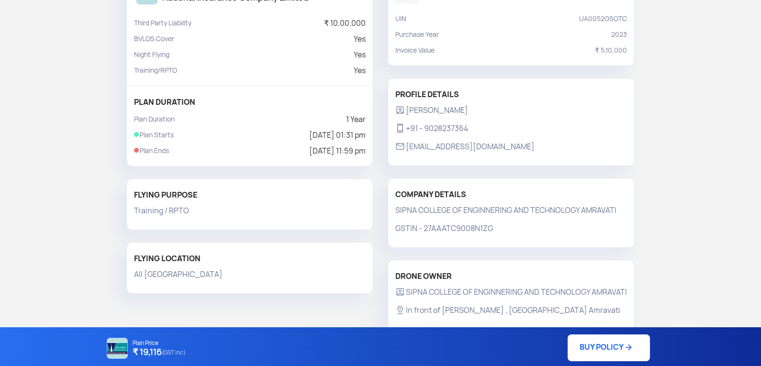
scroll to position [162, 0]
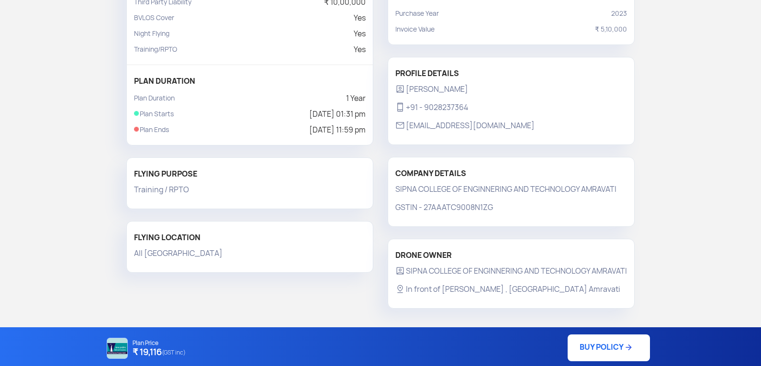
click at [603, 346] on link "BUY POLICY" at bounding box center [609, 347] width 82 height 27
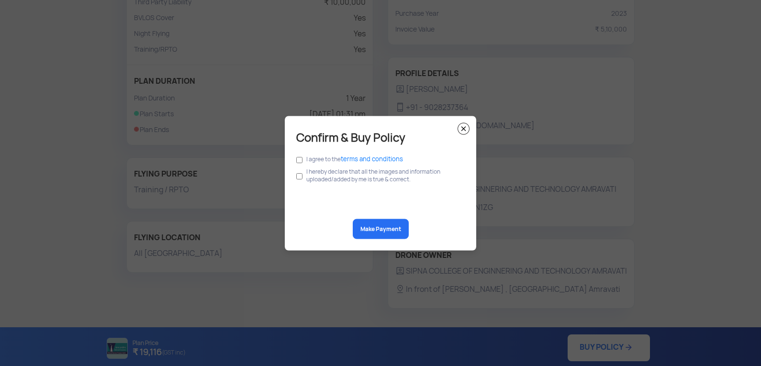
click at [319, 155] on label "I agree to the terms and conditions" at bounding box center [354, 159] width 97 height 8
click at [298, 161] on input "checkbox" at bounding box center [299, 160] width 6 height 11
checkbox input "true"
click at [299, 180] on input "checkbox" at bounding box center [299, 176] width 6 height 18
checkbox input "true"
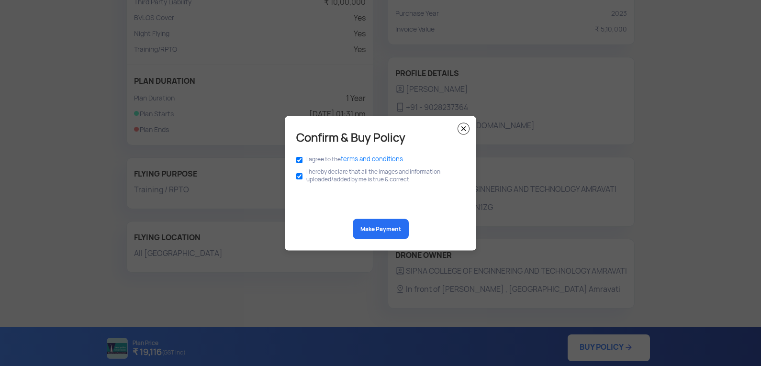
click at [385, 226] on button "Make Payment" at bounding box center [381, 229] width 56 height 20
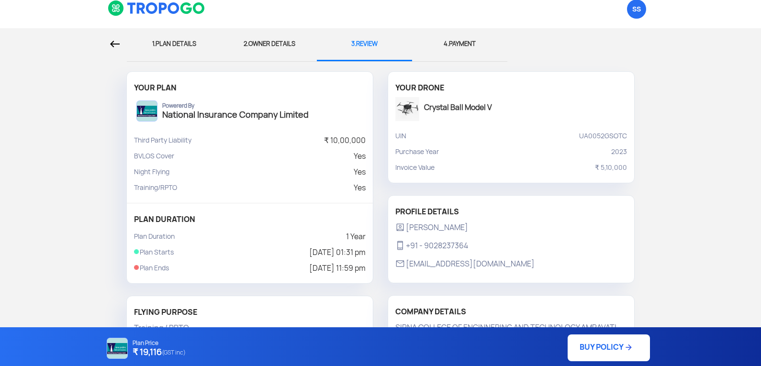
scroll to position [0, 0]
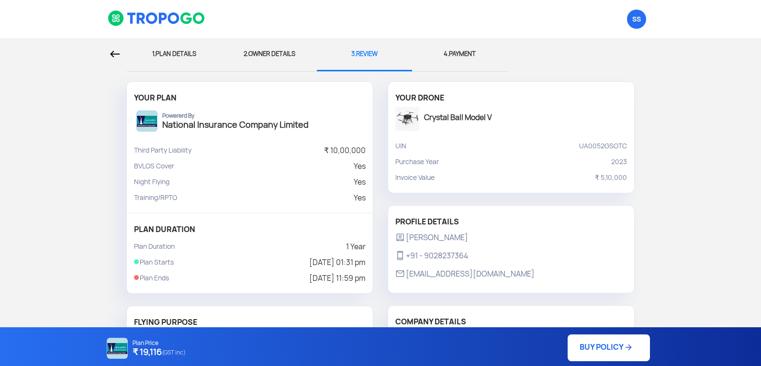
click at [176, 55] on div "1. PLAN DETAILS" at bounding box center [174, 54] width 81 height 32
select select "1000000"
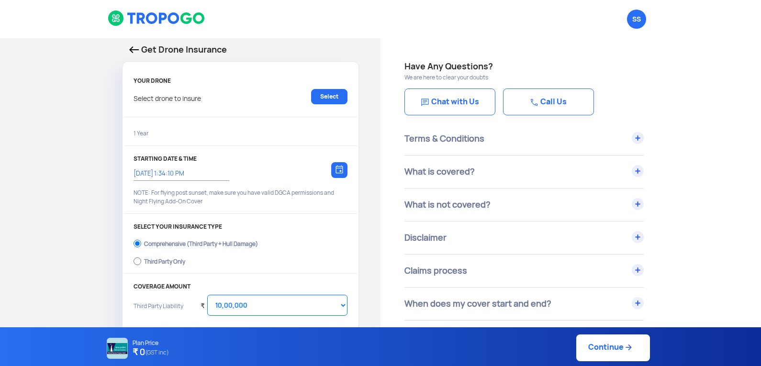
type input "10/9/2025, 1:31:00 PM"
radio input "false"
radio input "true"
checkbox input "true"
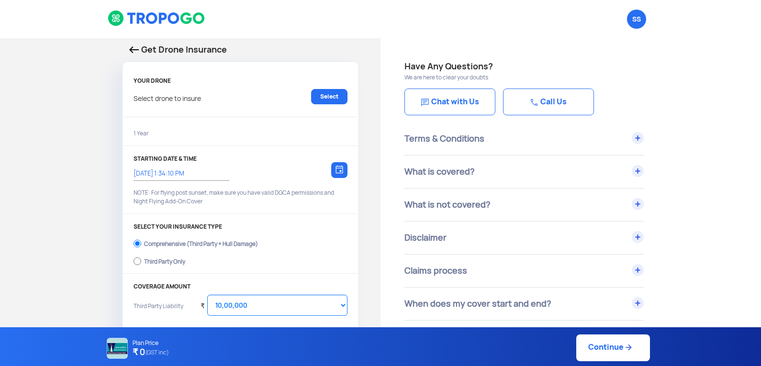
checkbox input "true"
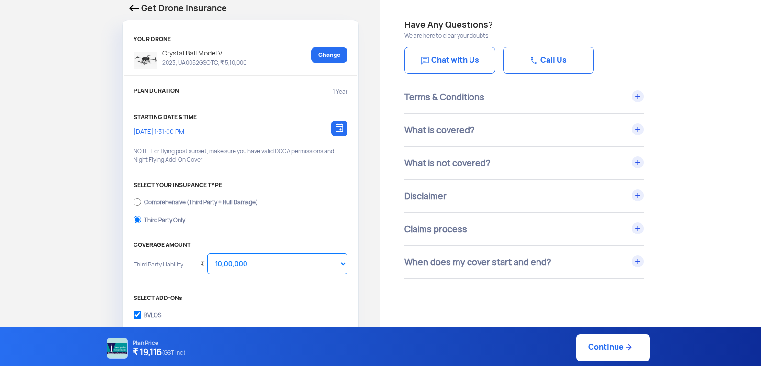
scroll to position [96, 0]
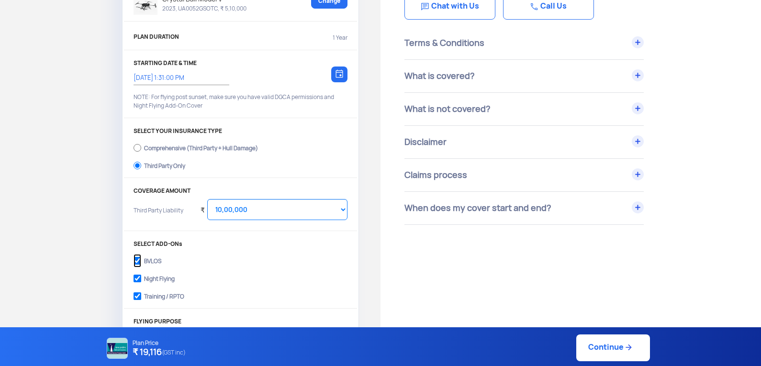
click at [137, 260] on input "BVLOS" at bounding box center [138, 260] width 8 height 13
checkbox input "false"
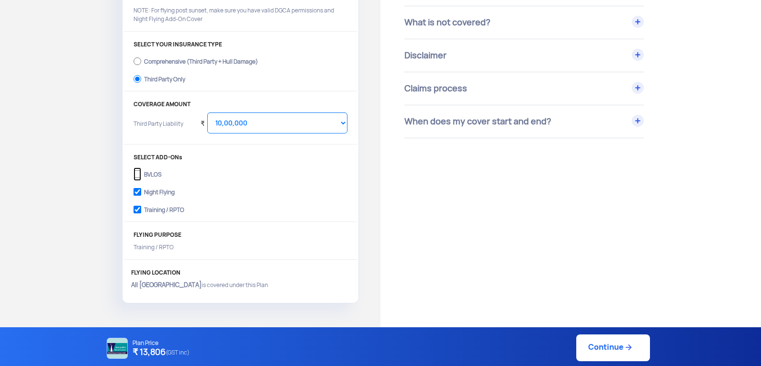
scroll to position [191, 0]
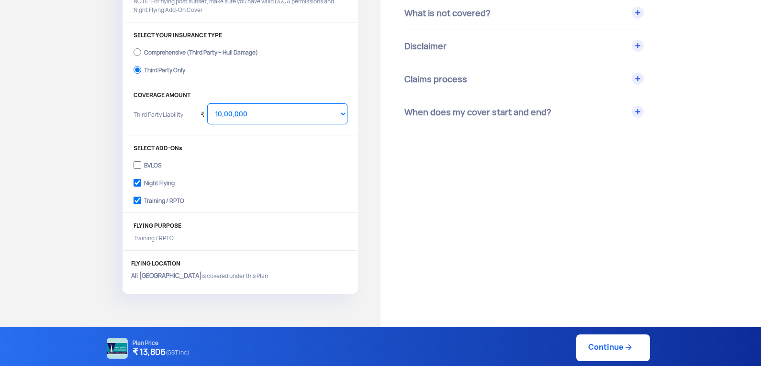
click at [611, 345] on link "Continue" at bounding box center [613, 347] width 74 height 27
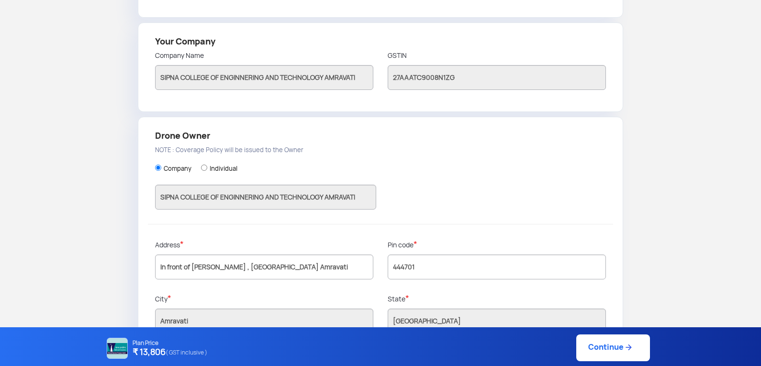
scroll to position [235, 0]
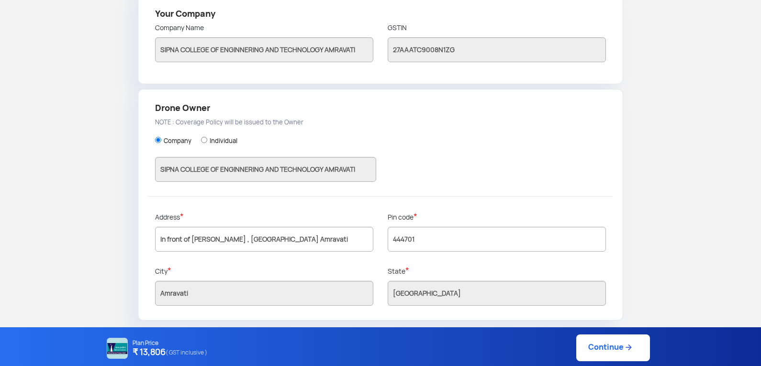
click at [606, 350] on link "Continue" at bounding box center [613, 347] width 74 height 27
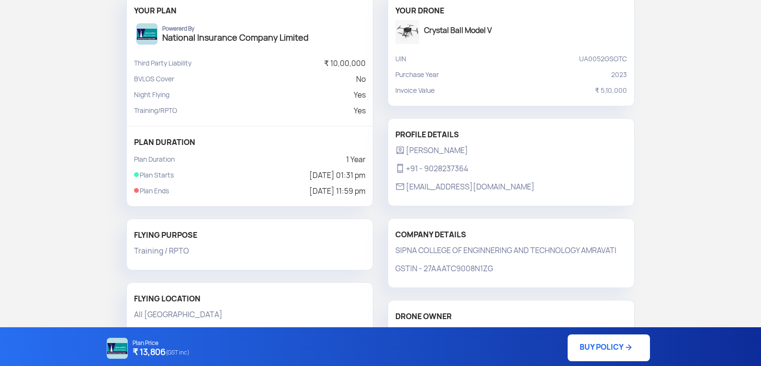
scroll to position [162, 0]
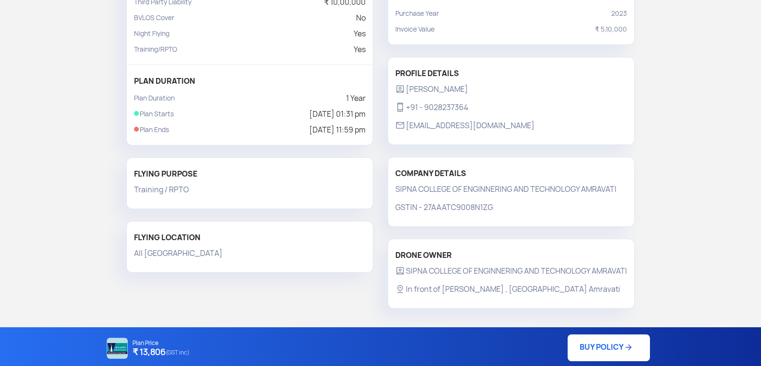
click at [603, 350] on link "BUY POLICY" at bounding box center [609, 347] width 82 height 27
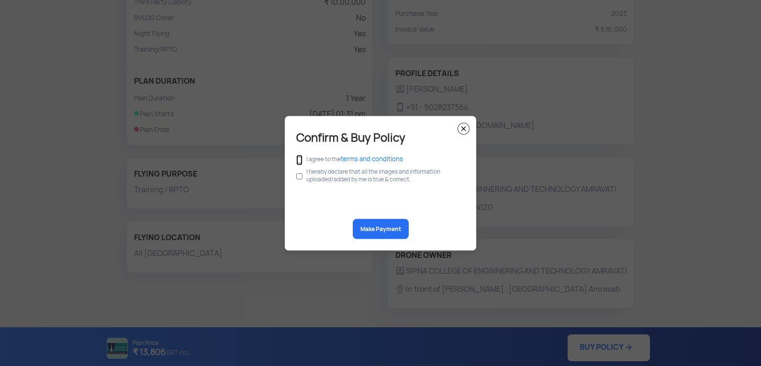
click at [301, 159] on input "checkbox" at bounding box center [299, 160] width 6 height 11
checkbox input "true"
click at [307, 179] on label "I hereby declare that all the images and information uploaded/added by me is tr…" at bounding box center [383, 174] width 155 height 15
click at [301, 176] on input "checkbox" at bounding box center [299, 176] width 6 height 18
checkbox input "true"
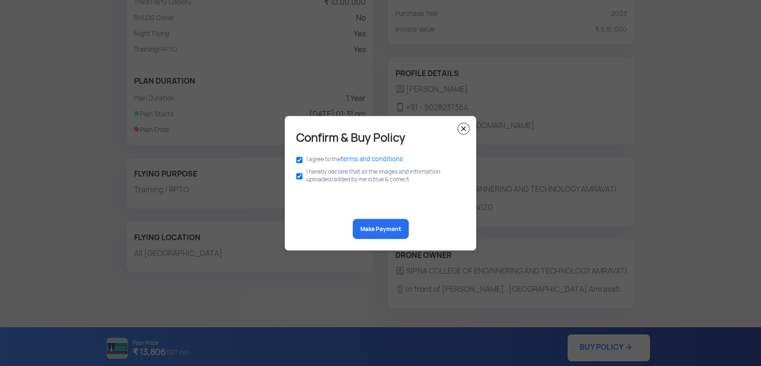
click at [373, 231] on button "Make Payment" at bounding box center [381, 229] width 56 height 20
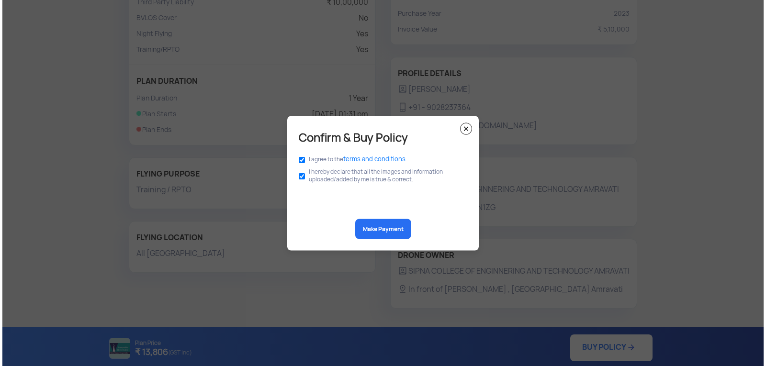
scroll to position [148, 0]
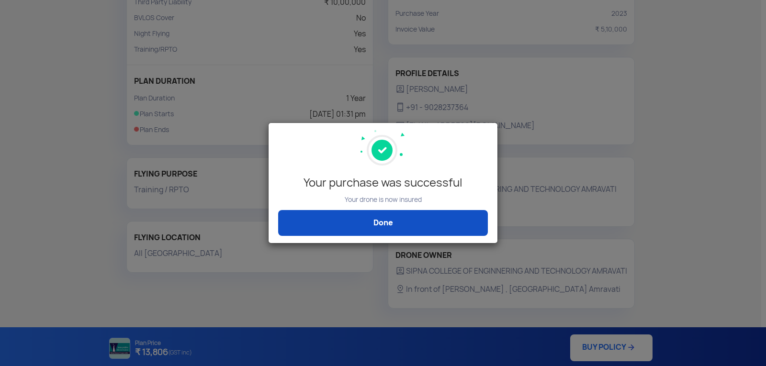
click at [384, 220] on link "Done" at bounding box center [383, 223] width 210 height 26
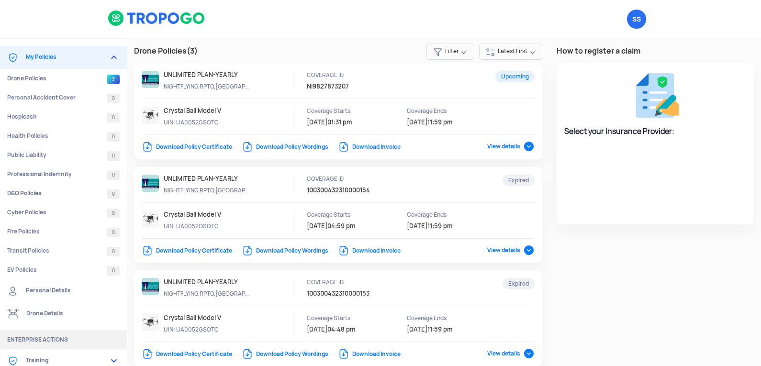
select select "National Insurance"
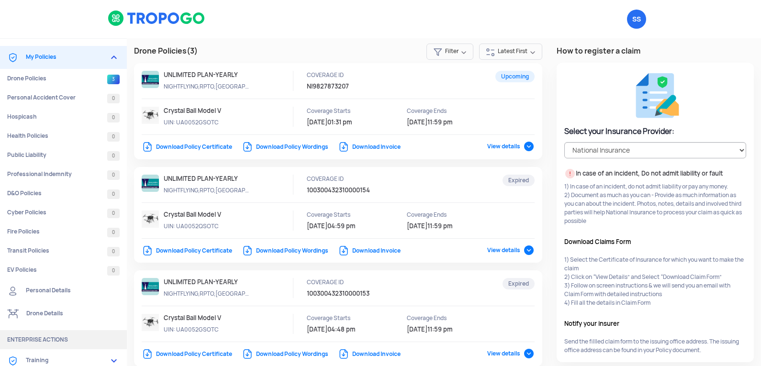
click at [146, 146] on link "Download Policy Certificate" at bounding box center [187, 147] width 90 height 8
click at [251, 144] on link "Download Policy Wordings" at bounding box center [285, 147] width 87 height 8
click at [346, 146] on link "Download Invoice" at bounding box center [369, 147] width 63 height 8
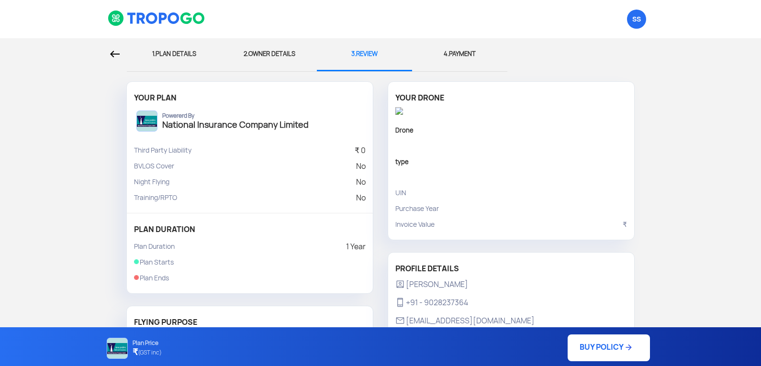
click at [111, 51] on img at bounding box center [115, 54] width 10 height 7
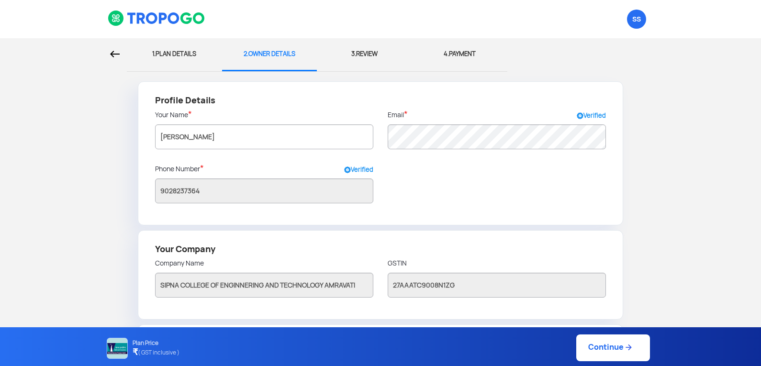
click at [116, 53] on img at bounding box center [115, 54] width 10 height 7
select select "1000000"
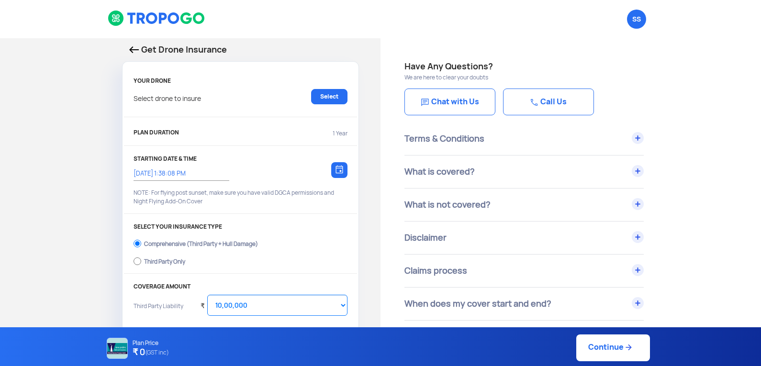
click at [116, 53] on div "Get Drone Insurance YOUR DRONE Select drone to insure Select PLAN DURATION 1 Ye…" at bounding box center [190, 284] width 380 height 493
click at [331, 93] on link "Select" at bounding box center [329, 96] width 36 height 15
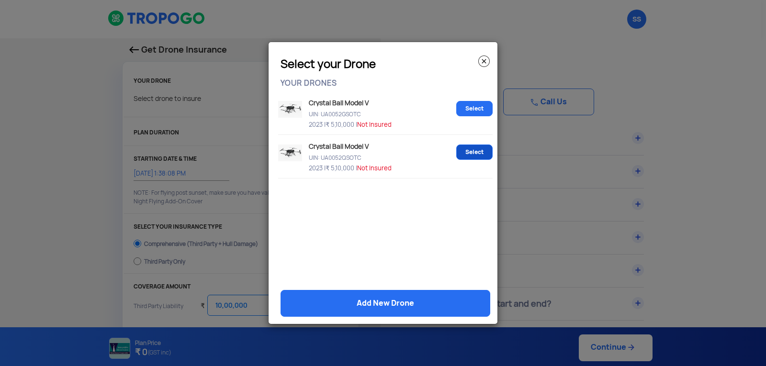
click at [472, 146] on link "Select" at bounding box center [474, 152] width 36 height 15
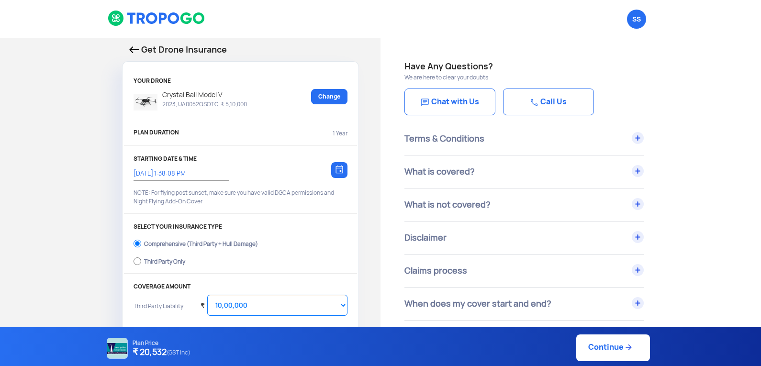
click at [339, 171] on img at bounding box center [339, 169] width 8 height 9
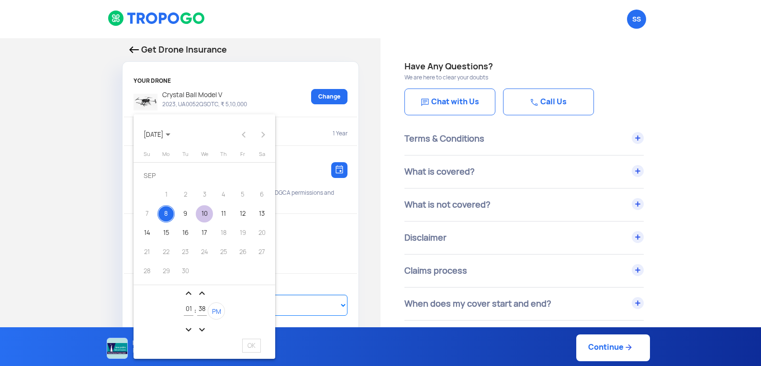
click at [205, 213] on div "10" at bounding box center [204, 213] width 17 height 17
click at [246, 346] on span "OK" at bounding box center [251, 346] width 19 height 14
type input "10/9/2025, 1:38:08 PM"
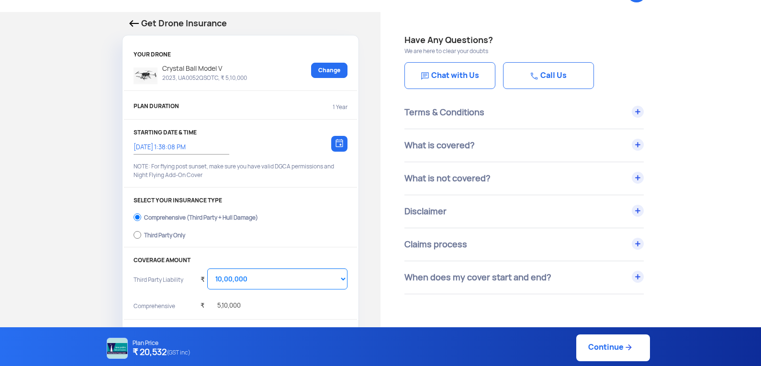
scroll to position [48, 0]
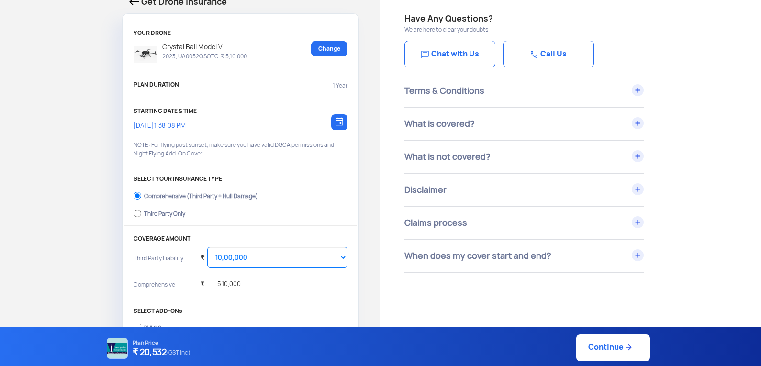
click at [156, 213] on div "Third Party Only" at bounding box center [164, 213] width 41 height 4
click at [141, 213] on input "Third Party Only" at bounding box center [138, 213] width 8 height 13
radio input "true"
select select "2000000"
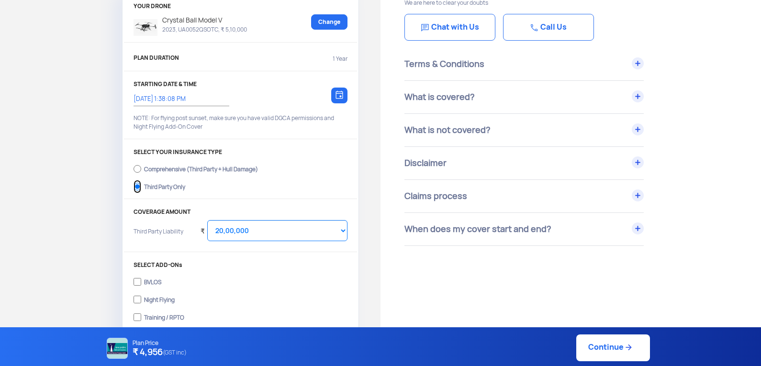
scroll to position [96, 0]
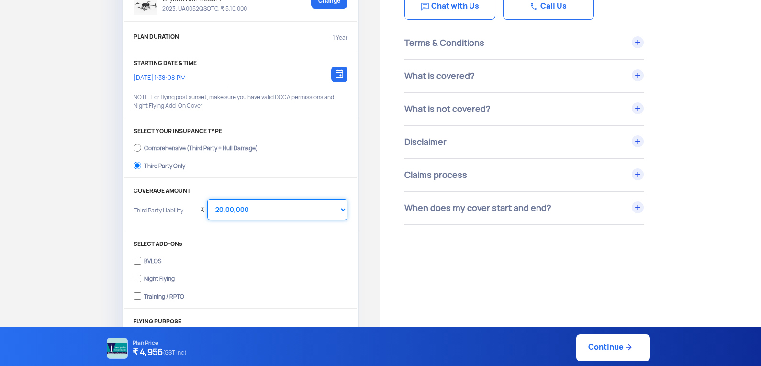
click at [267, 214] on select "Select Amount 20,00,000 25,00,000 30,00,000" at bounding box center [277, 209] width 140 height 21
drag, startPoint x: 240, startPoint y: 295, endPoint x: 201, endPoint y: 286, distance: 40.4
click at [240, 295] on label "Training / RPTO" at bounding box center [241, 295] width 214 height 15
click at [141, 295] on input "Training / RPTO" at bounding box center [138, 296] width 8 height 13
checkbox input "true"
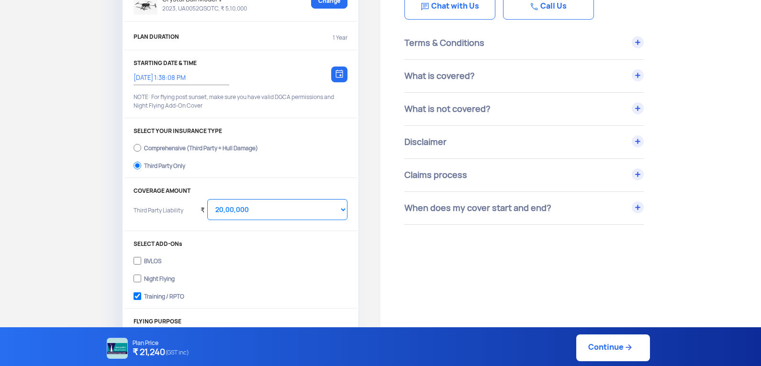
click at [156, 278] on div "Night Flying" at bounding box center [159, 278] width 31 height 4
click at [141, 278] on input "Night Flying" at bounding box center [138, 278] width 8 height 13
checkbox input "true"
click at [261, 209] on select "Select Amount 10,00,000 15,00,000 20,00,000 25,00,000 30,00,000" at bounding box center [277, 209] width 140 height 21
select select "1000000"
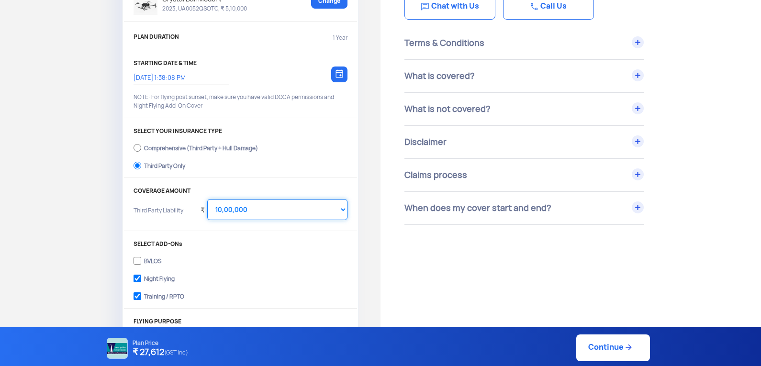
click at [207, 199] on select "Select Amount 10,00,000 15,00,000 20,00,000 25,00,000 30,00,000" at bounding box center [277, 209] width 140 height 21
click at [315, 257] on label "BVLOS" at bounding box center [241, 259] width 214 height 15
click at [141, 257] on input "BVLOS" at bounding box center [138, 260] width 8 height 13
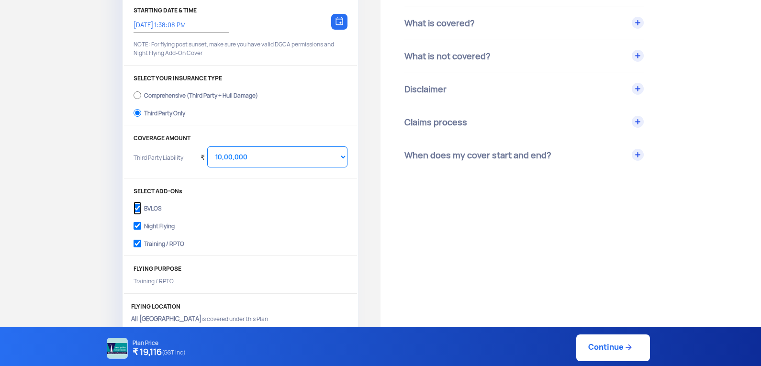
scroll to position [239, 0]
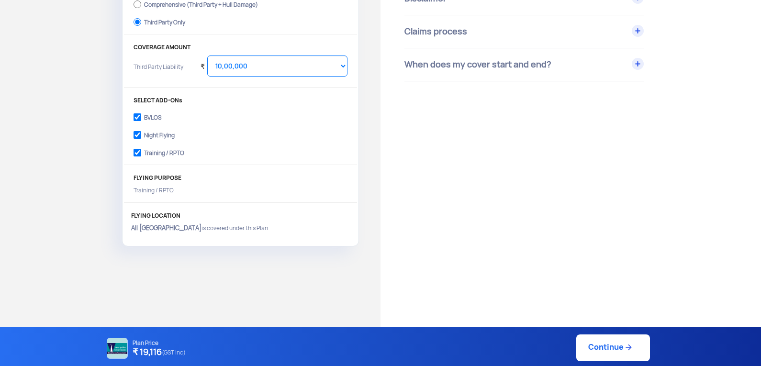
click at [149, 116] on div "BVLOS" at bounding box center [152, 116] width 17 height 4
click at [141, 116] on input "BVLOS" at bounding box center [138, 117] width 8 height 13
checkbox input "false"
click at [381, 269] on div "Have Any Questions? We are here to clear your doubts Chat with Us Call Us Terms…" at bounding box center [570, 137] width 380 height 677
click at [611, 342] on link "Continue" at bounding box center [613, 347] width 74 height 27
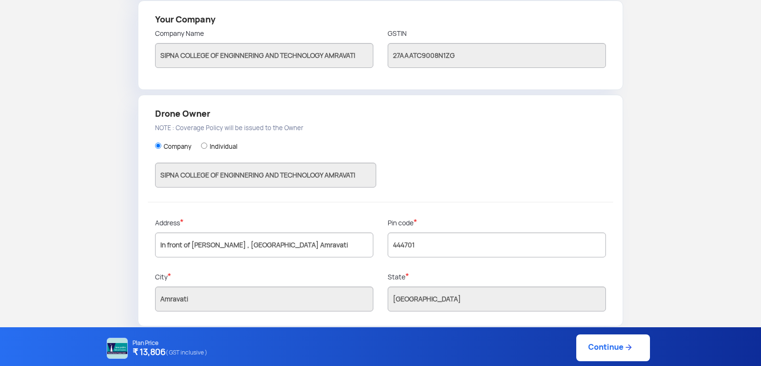
scroll to position [235, 0]
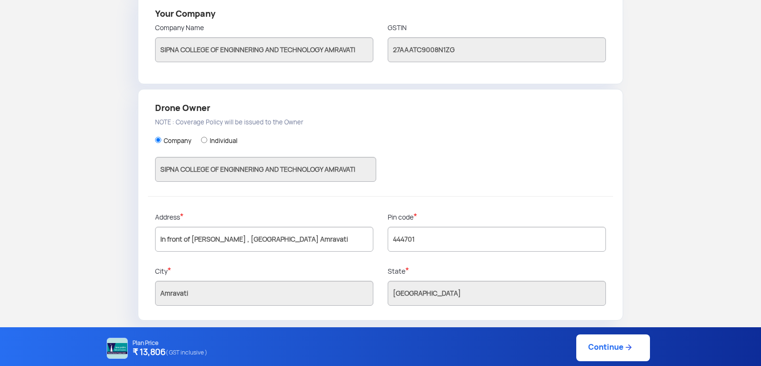
click at [611, 343] on link "Continue" at bounding box center [613, 347] width 74 height 27
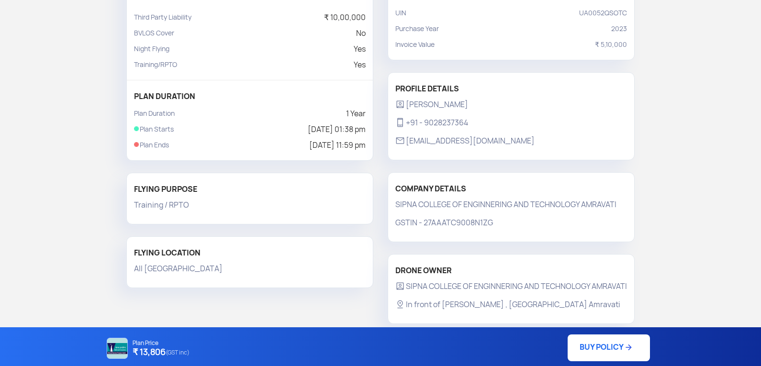
scroll to position [162, 0]
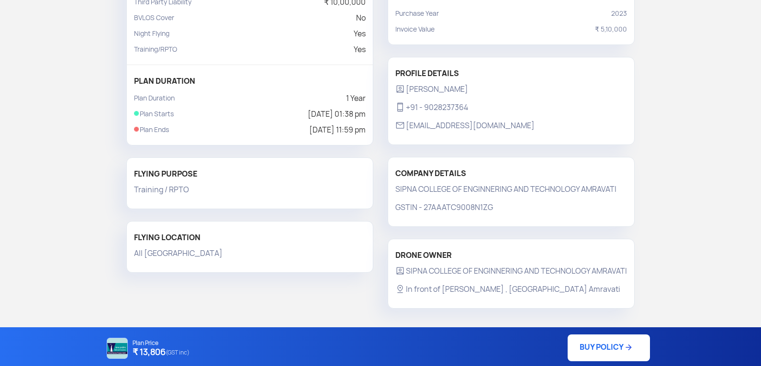
click at [611, 347] on link "BUY POLICY" at bounding box center [609, 347] width 82 height 27
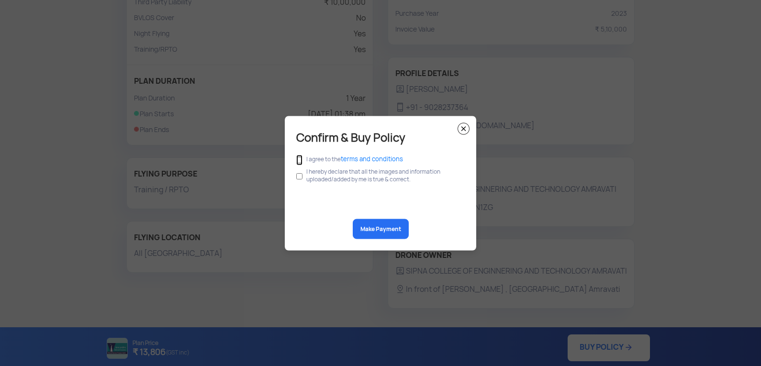
click at [300, 159] on input "checkbox" at bounding box center [299, 160] width 6 height 11
checkbox input "true"
click at [301, 178] on input "checkbox" at bounding box center [299, 176] width 6 height 18
checkbox input "true"
click at [377, 227] on button "Make Payment" at bounding box center [381, 229] width 56 height 20
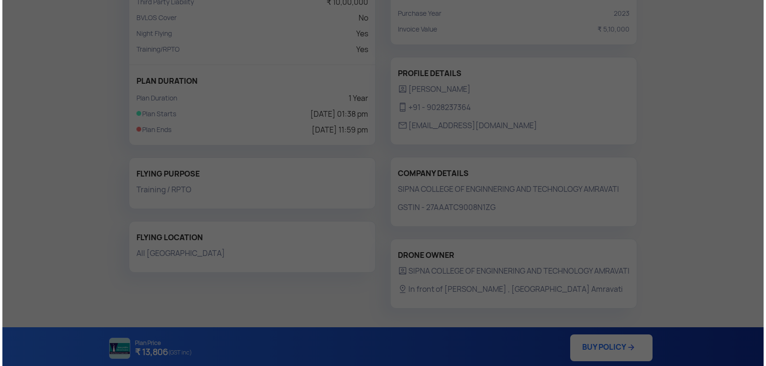
scroll to position [148, 0]
